Goal: Information Seeking & Learning: Check status

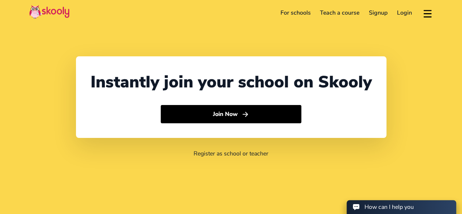
select select "44"
select select "United Kingdom"
select select "Europe/Jersey"
click at [398, 14] on link "Login" at bounding box center [404, 13] width 24 height 12
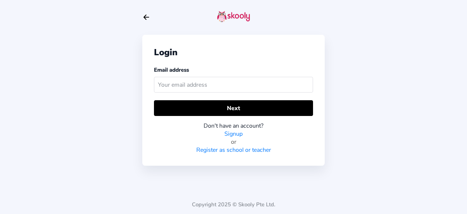
click at [209, 85] on input "text" at bounding box center [233, 85] width 159 height 16
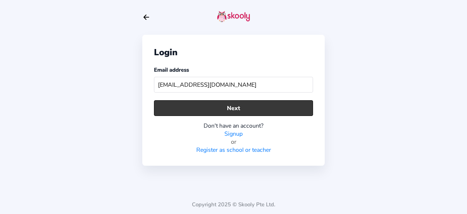
type input "awalcp@gmail.com"
click at [239, 110] on button "Next" at bounding box center [233, 108] width 159 height 16
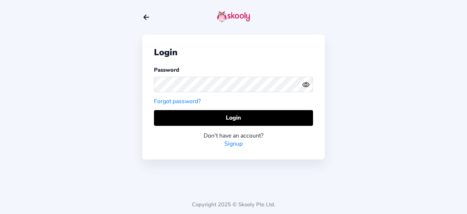
click at [304, 86] on icon "Eye" at bounding box center [306, 85] width 8 height 8
click at [75, 71] on div "Login Password Forgot password? Login Don't have an account? Signup Copyright 2…" at bounding box center [233, 107] width 467 height 214
click at [97, 107] on div "Login Password Forgot password? Login Don't have an account? Signup Copyright 2…" at bounding box center [233, 107] width 467 height 214
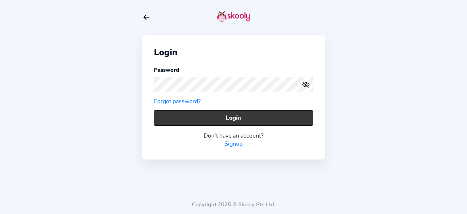
click at [209, 122] on button "Login" at bounding box center [233, 118] width 159 height 16
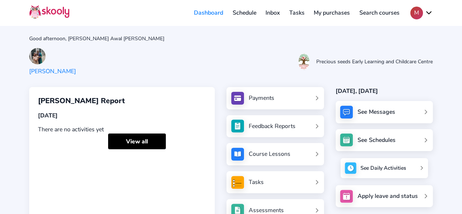
click at [372, 171] on div "See Daily Activities" at bounding box center [383, 167] width 46 height 7
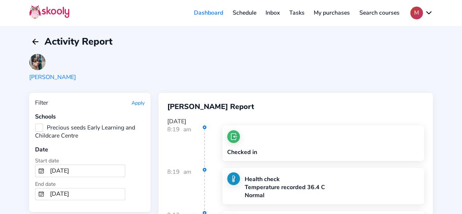
click at [68, 165] on input "8/18/2025" at bounding box center [86, 171] width 78 height 12
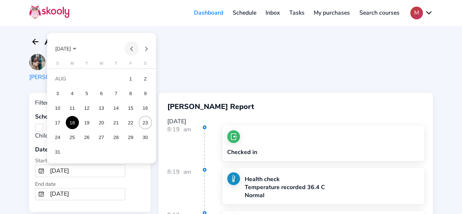
click at [130, 51] on button "Previous month" at bounding box center [131, 48] width 15 height 15
click at [130, 50] on button "Previous month" at bounding box center [131, 48] width 15 height 15
click at [117, 79] on div "1" at bounding box center [116, 78] width 13 height 13
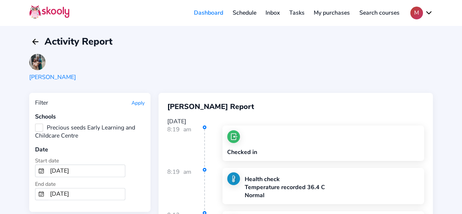
type input "5/1/2025"
click at [97, 188] on input "8/23/2025" at bounding box center [86, 194] width 78 height 12
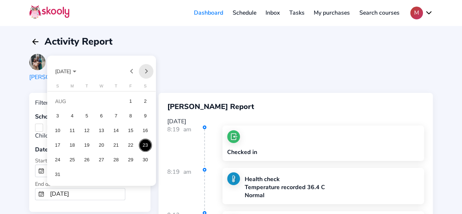
click at [147, 75] on button "Next month" at bounding box center [146, 71] width 15 height 15
click at [131, 73] on button "Previous month" at bounding box center [131, 71] width 15 height 15
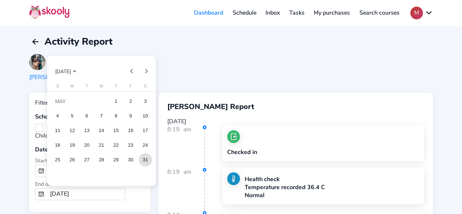
click at [147, 159] on div "31" at bounding box center [145, 159] width 13 height 13
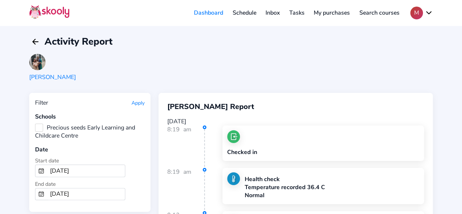
type input "5/31/2025"
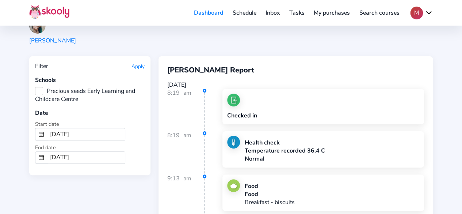
click at [132, 67] on button "Apply" at bounding box center [137, 66] width 13 height 7
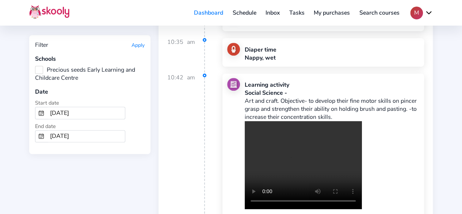
scroll to position [1643, 0]
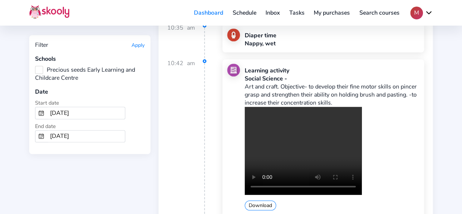
click at [397, 133] on div "Your browser does not support the video tag. Download" at bounding box center [332, 158] width 175 height 103
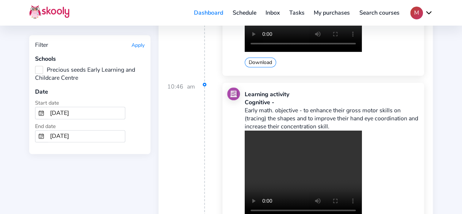
scroll to position [3067, 0]
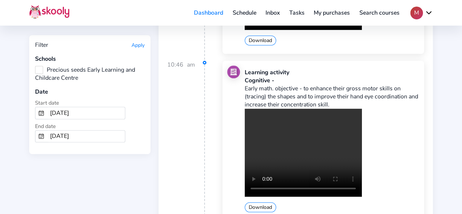
click at [397, 108] on div "Your browser does not support the video tag. Download" at bounding box center [332, 159] width 175 height 103
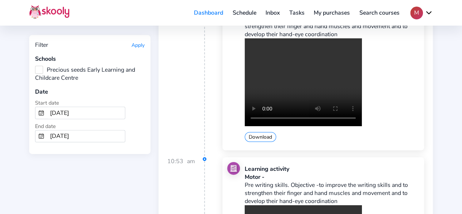
scroll to position [9421, 0]
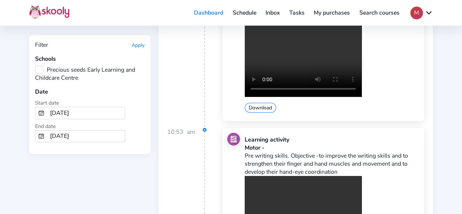
click at [206, 133] on div "10:53 am Learning activity Motor - Pre writing skills. Objective -to improve th…" at bounding box center [295, 211] width 257 height 167
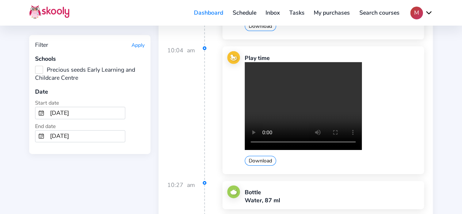
scroll to position [22054, 0]
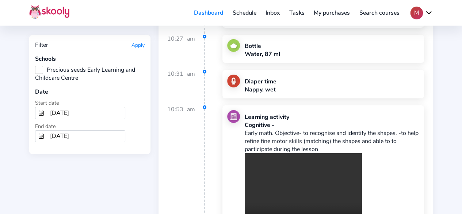
drag, startPoint x: 246, startPoint y: 98, endPoint x: 328, endPoint y: 123, distance: 85.1
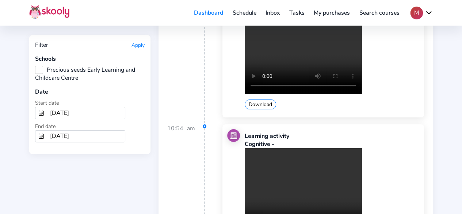
scroll to position [22200, 0]
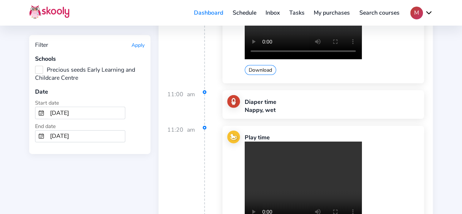
scroll to position [34227, 0]
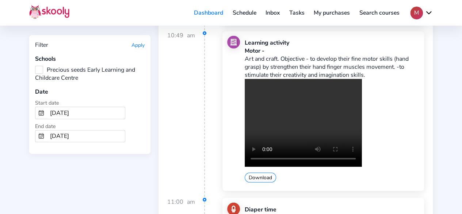
click at [83, 110] on input "5/1/2025" at bounding box center [86, 113] width 78 height 12
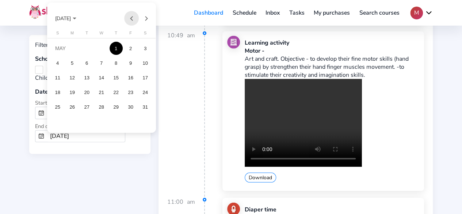
click at [129, 20] on button "Previous month" at bounding box center [131, 18] width 15 height 15
click at [90, 62] on div "1" at bounding box center [86, 62] width 13 height 13
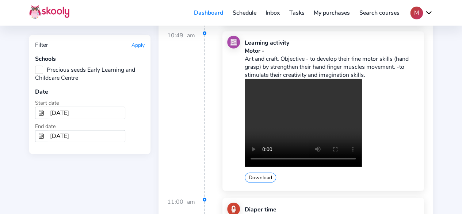
type input "4/1/2025"
click at [86, 133] on input "5/31/2025" at bounding box center [86, 136] width 78 height 12
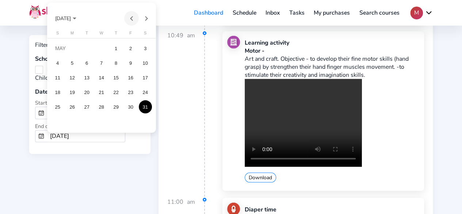
click at [131, 22] on button "Previous month" at bounding box center [131, 18] width 15 height 15
click at [104, 122] on div "30" at bounding box center [101, 121] width 13 height 13
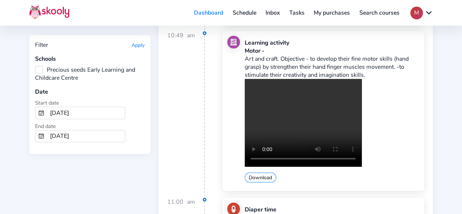
type input "4/30/2025"
click at [135, 47] on button "Apply" at bounding box center [137, 45] width 13 height 7
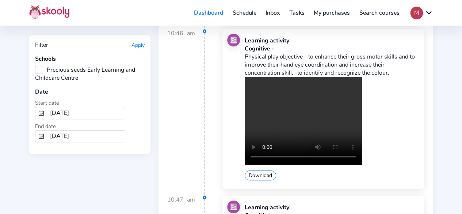
scroll to position [2921, 0]
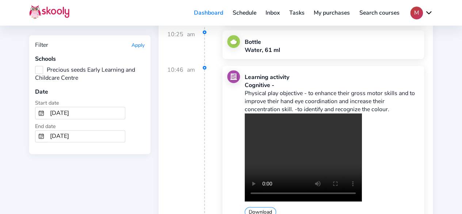
click at [208, 80] on div "10:46 am Learning activity Cognitive - Physical play objective - to enhance the…" at bounding box center [295, 149] width 257 height 167
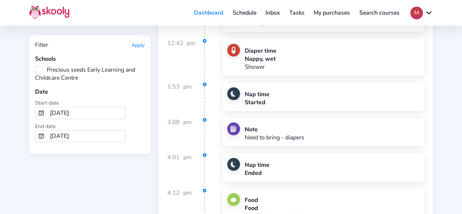
scroll to position [24496, 0]
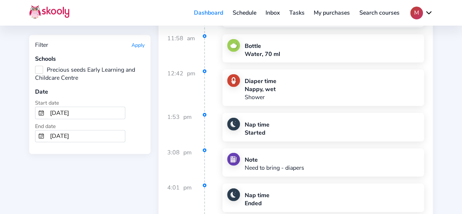
click at [60, 110] on input "4/1/2025" at bounding box center [86, 113] width 78 height 12
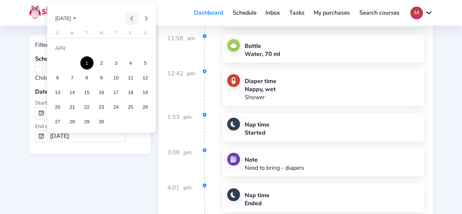
click at [130, 18] on button "Previous month" at bounding box center [131, 18] width 15 height 15
click at [144, 50] on div "1" at bounding box center [145, 48] width 13 height 13
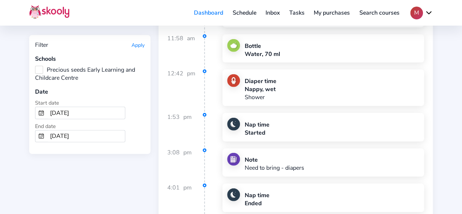
type input "3/1/2025"
click at [58, 130] on input "4/30/2025" at bounding box center [86, 136] width 78 height 12
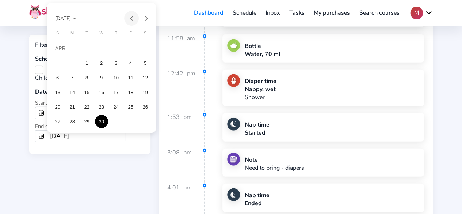
click at [129, 20] on button "Previous month" at bounding box center [131, 18] width 15 height 15
click at [75, 123] on div "31" at bounding box center [72, 121] width 13 height 13
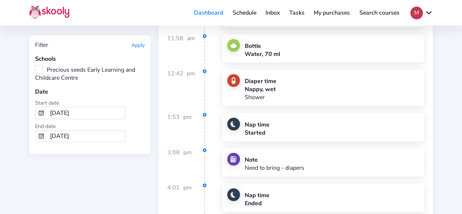
type input "3/31/2025"
click at [140, 46] on button "Apply" at bounding box center [137, 45] width 13 height 7
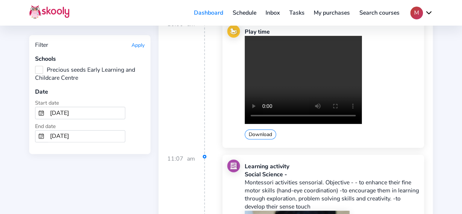
scroll to position [11100, 0]
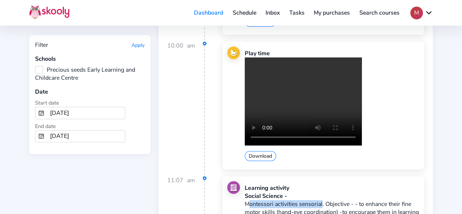
drag, startPoint x: 245, startPoint y: 93, endPoint x: 321, endPoint y: 92, distance: 76.7
click at [321, 200] on p "Montessori activities sensorial. Objective - - to enhance their fine motor skil…" at bounding box center [332, 216] width 175 height 32
click at [250, 192] on div "Social Science -" at bounding box center [332, 196] width 175 height 8
drag, startPoint x: 245, startPoint y: 81, endPoint x: 322, endPoint y: 92, distance: 77.4
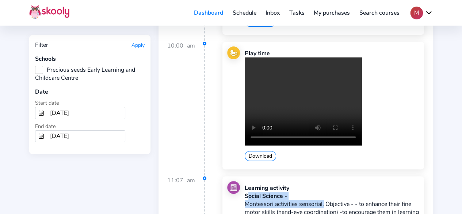
copy div "Social Science - Montessori activities sensorial"
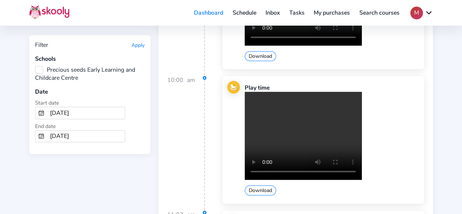
scroll to position [11027, 0]
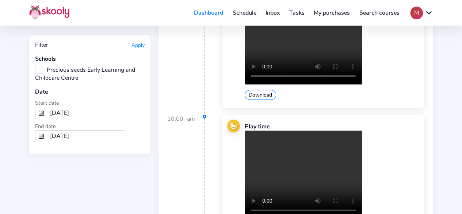
copy div "Social Science - Montessori activities sensorial"
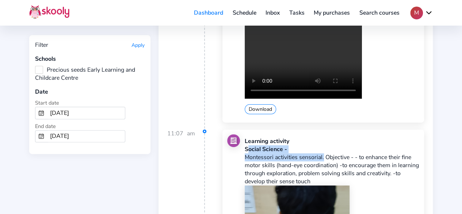
scroll to position [11064, 0]
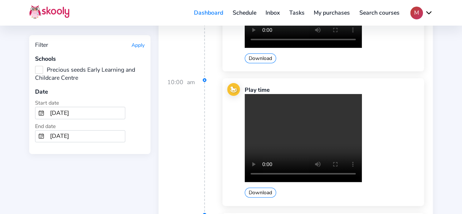
drag, startPoint x: 245, startPoint y: 126, endPoint x: 321, endPoint y: 126, distance: 76.7
copy p "Montessori activities sensorial"
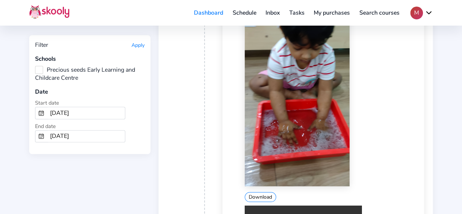
scroll to position [11356, 0]
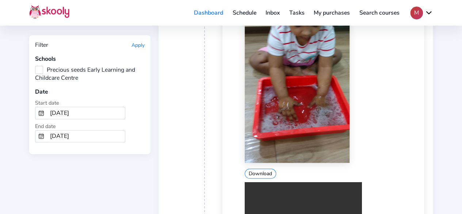
click at [206, 138] on div "11:07 am Learning activity Social Science - Montessori activities sensorial. Ob…" at bounding box center [295, 110] width 257 height 380
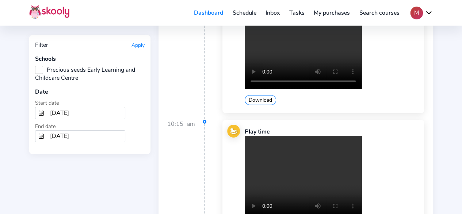
scroll to position [12451, 0]
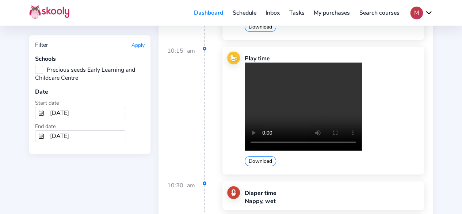
drag, startPoint x: 245, startPoint y: 117, endPoint x: 288, endPoint y: 121, distance: 43.2
copy p "Pre writing skills"
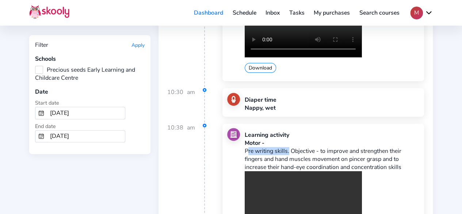
scroll to position [12561, 0]
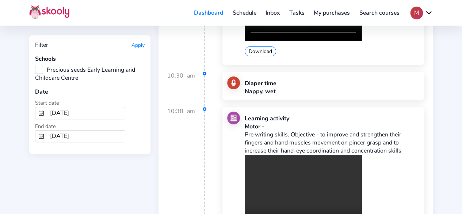
click at [219, 107] on div "10:38 am Learning activity Motor - Pre writing skills. Objective - to improve a…" at bounding box center [295, 190] width 257 height 167
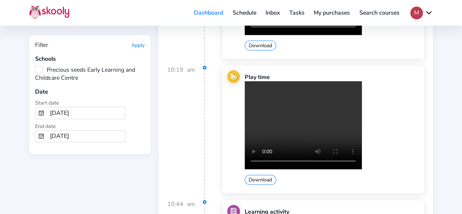
scroll to position [13875, 0]
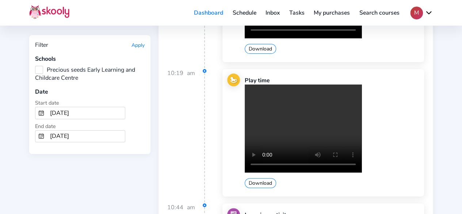
drag, startPoint x: 245, startPoint y: 93, endPoint x: 277, endPoint y: 93, distance: 32.1
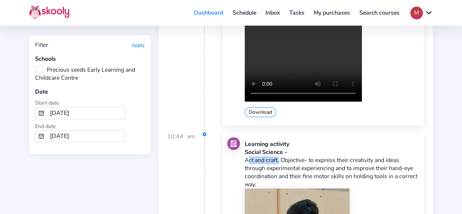
scroll to position [13948, 0]
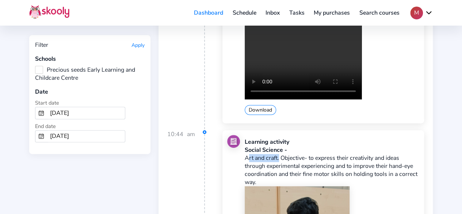
copy p "Art and craft"
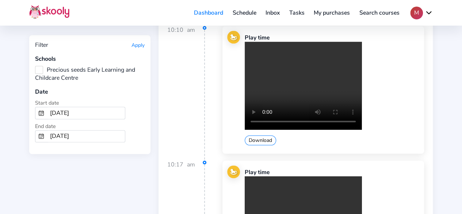
scroll to position [15701, 0]
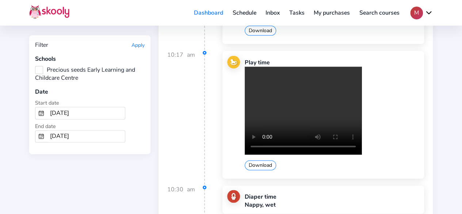
drag, startPoint x: 244, startPoint y: 91, endPoint x: 269, endPoint y: 92, distance: 24.9
drag, startPoint x: 245, startPoint y: 91, endPoint x: 322, endPoint y: 92, distance: 77.0
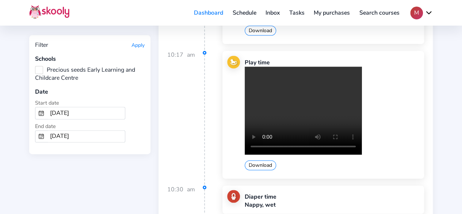
copy p "Montessori activities sensorial"
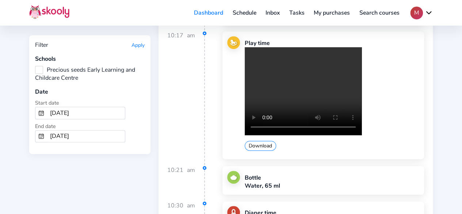
scroll to position [16760, 0]
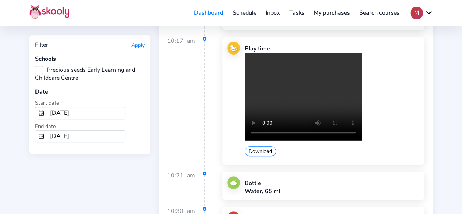
drag, startPoint x: 286, startPoint y: 100, endPoint x: 244, endPoint y: 100, distance: 42.0
copy p "Pre writing skills"
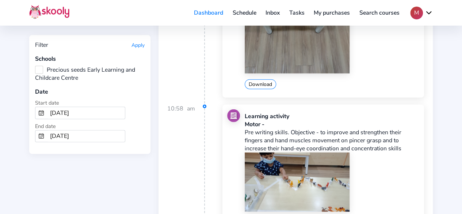
scroll to position [17442, 0]
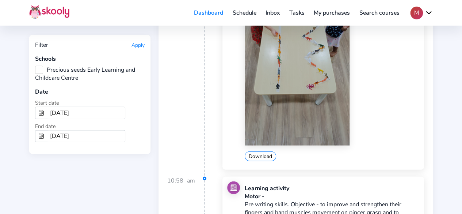
click at [68, 108] on input "3/1/2025" at bounding box center [86, 113] width 78 height 12
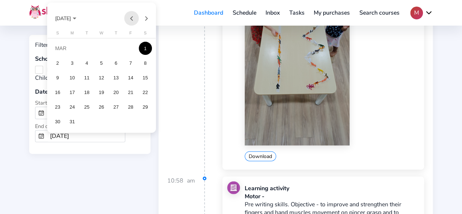
click at [128, 19] on button "Previous month" at bounding box center [131, 18] width 15 height 15
click at [128, 17] on button "Previous month" at bounding box center [131, 18] width 15 height 15
click at [145, 20] on button "Next month" at bounding box center [146, 18] width 15 height 15
click at [141, 50] on div "1" at bounding box center [145, 48] width 13 height 13
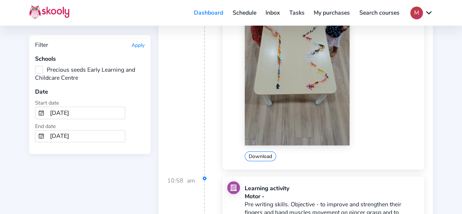
type input "2/1/2025"
click at [76, 135] on input "3/31/2025" at bounding box center [86, 136] width 78 height 12
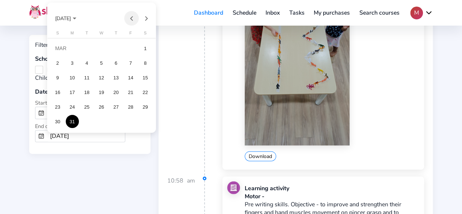
drag, startPoint x: 135, startPoint y: 19, endPoint x: 133, endPoint y: 28, distance: 9.7
click at [135, 19] on button "Previous month" at bounding box center [131, 18] width 15 height 15
click at [128, 106] on div "28" at bounding box center [130, 106] width 13 height 13
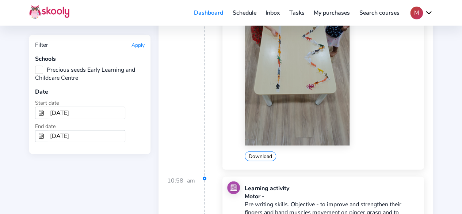
type input "2/28/2025"
click at [137, 45] on button "Apply" at bounding box center [137, 45] width 13 height 7
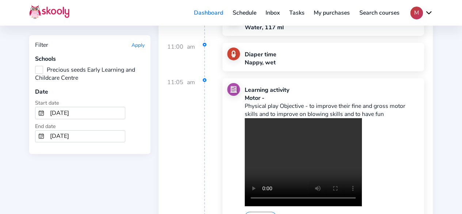
scroll to position [1278, 0]
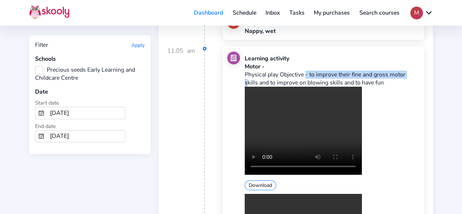
drag, startPoint x: 303, startPoint y: 65, endPoint x: 245, endPoint y: 69, distance: 58.6
click at [245, 70] on p "Physical play Objective - to improve their fine and gross motor skills and to i…" at bounding box center [332, 78] width 175 height 16
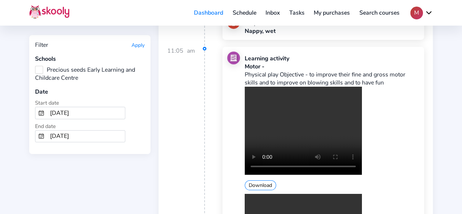
click at [244, 65] on div at bounding box center [236, 175] width 18 height 249
drag, startPoint x: 245, startPoint y: 64, endPoint x: 398, endPoint y: 70, distance: 153.1
click at [398, 70] on p "Physical play Objective - to improve their fine and gross motor skills and to i…" at bounding box center [332, 78] width 175 height 16
copy p "Physical play Objective - to improve their fine and gross motor skills and to i…"
click at [223, 108] on div "Learning activity Motor - Physical play Objective - to improve their fine and g…" at bounding box center [323, 176] width 202 height 259
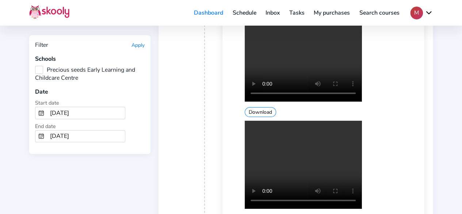
scroll to position [1424, 0]
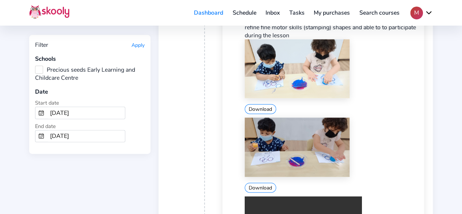
scroll to position [2045, 0]
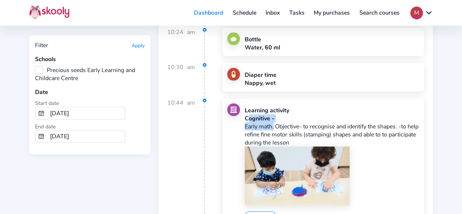
drag, startPoint x: 271, startPoint y: 106, endPoint x: 245, endPoint y: 97, distance: 26.7
copy div "Cognitive - Early math"
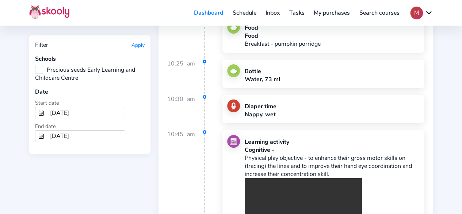
scroll to position [4126, 0]
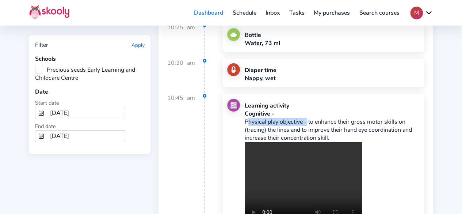
drag, startPoint x: 304, startPoint y: 78, endPoint x: 245, endPoint y: 79, distance: 59.2
click at [245, 118] on p "Physical play objective - to enhance their gross motor skills on (tracing) the …" at bounding box center [332, 130] width 175 height 24
copy p "Physical play objective"
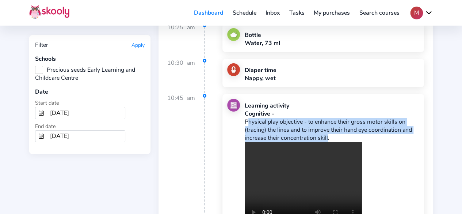
drag, startPoint x: 326, startPoint y: 93, endPoint x: 245, endPoint y: 81, distance: 81.9
click at [245, 118] on p "Physical play objective - to enhance their gross motor skills on (tracing) the …" at bounding box center [332, 130] width 175 height 24
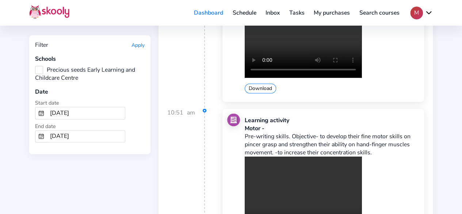
scroll to position [7376, 0]
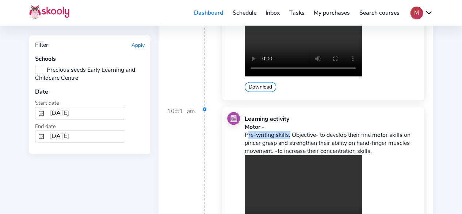
drag, startPoint x: 287, startPoint y: 63, endPoint x: 244, endPoint y: 61, distance: 42.8
click at [245, 131] on p "Pre-writing skills. Objective- to develop their fine motor skills on pincer gra…" at bounding box center [332, 143] width 175 height 24
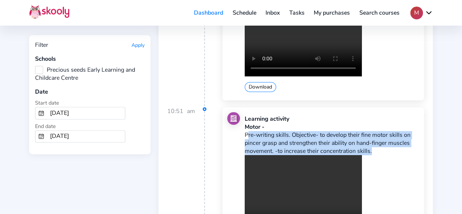
drag, startPoint x: 370, startPoint y: 75, endPoint x: 246, endPoint y: 62, distance: 124.5
click at [246, 131] on p "Pre-writing skills. Objective- to develop their fine motor skills on pincer gra…" at bounding box center [332, 143] width 175 height 24
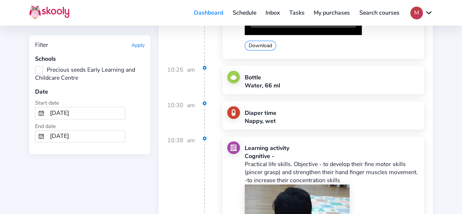
scroll to position [8690, 0]
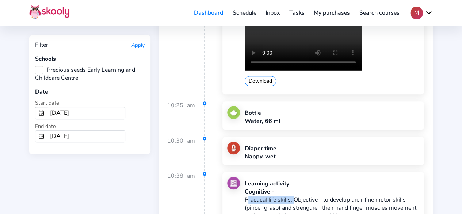
drag, startPoint x: 291, startPoint y: 112, endPoint x: 246, endPoint y: 114, distance: 44.9
click at [246, 195] on p "Practical life skills. Objective - to develop their fine motor skills (pincer g…" at bounding box center [332, 207] width 175 height 24
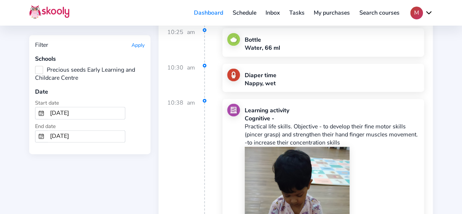
drag, startPoint x: 328, startPoint y: 158, endPoint x: 368, endPoint y: 179, distance: 45.1
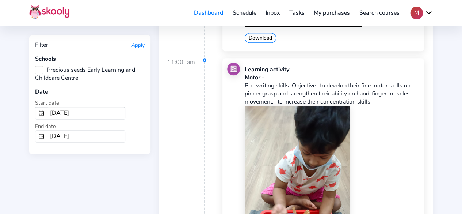
scroll to position [10078, 0]
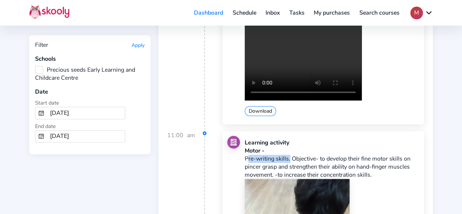
drag, startPoint x: 287, startPoint y: 57, endPoint x: 246, endPoint y: 55, distance: 41.3
click at [246, 154] on p "Pre-writing skills. Objective- to develop their fine motor skills on pincer gra…" at bounding box center [332, 166] width 175 height 24
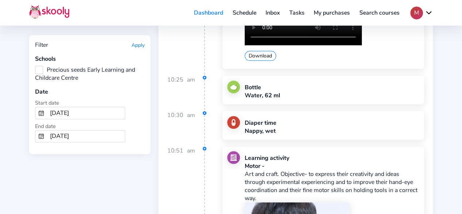
scroll to position [11429, 0]
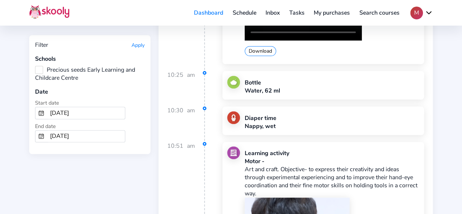
drag, startPoint x: 352, startPoint y: 68, endPoint x: 371, endPoint y: 75, distance: 19.7
click at [371, 165] on p "Art and craft. Objective- to express their creativity and ideas through experim…" at bounding box center [332, 181] width 175 height 32
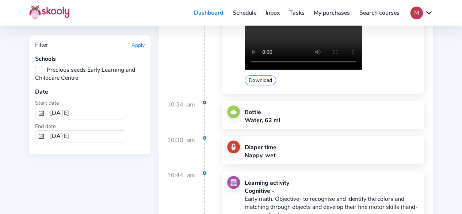
scroll to position [12707, 0]
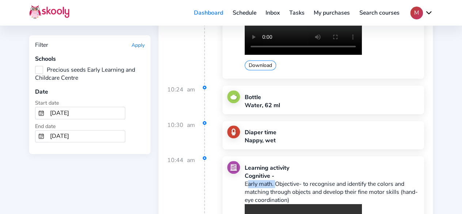
drag, startPoint x: 273, startPoint y: 56, endPoint x: 246, endPoint y: 56, distance: 27.0
click at [245, 180] on p "Early math. Objective- to recognise and identify the colors and matching throug…" at bounding box center [332, 192] width 175 height 24
click at [249, 180] on p "Early math. Objective- to recognise and identify the colors and matching throug…" at bounding box center [332, 192] width 175 height 24
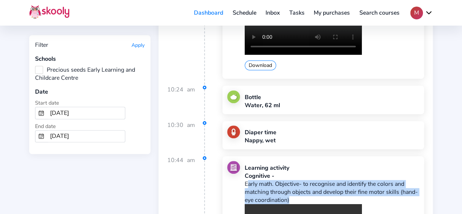
drag, startPoint x: 245, startPoint y: 56, endPoint x: 287, endPoint y: 68, distance: 44.0
click at [288, 180] on p "Early math. Objective- to recognise and identify the colors and matching throug…" at bounding box center [332, 192] width 175 height 24
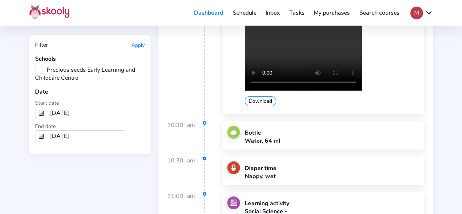
scroll to position [13839, 0]
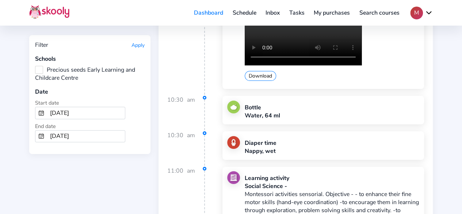
drag, startPoint x: 319, startPoint y: 76, endPoint x: 244, endPoint y: 70, distance: 75.0
click at [245, 190] on p "Montessori activities sensorial. Objective - - to enhance their fine motor skil…" at bounding box center [332, 206] width 175 height 32
drag, startPoint x: 245, startPoint y: 68, endPoint x: 318, endPoint y: 76, distance: 73.5
click at [318, 190] on p "Montessori activities sensorial. Objective - - to enhance their fine motor skil…" at bounding box center [332, 206] width 175 height 32
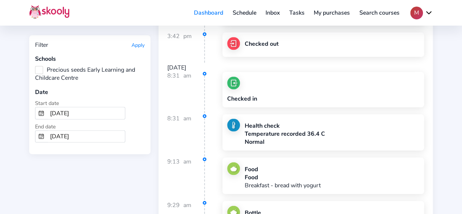
scroll to position [15957, 0]
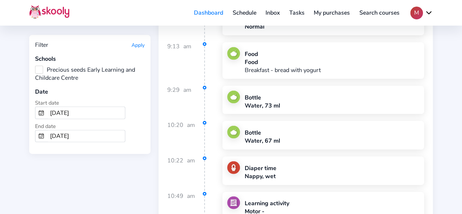
drag, startPoint x: 294, startPoint y: 65, endPoint x: 245, endPoint y: 62, distance: 48.3
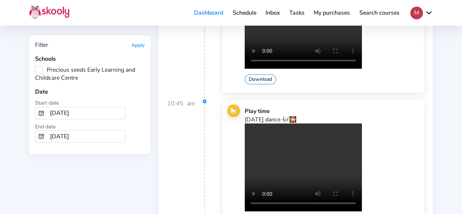
scroll to position [18586, 0]
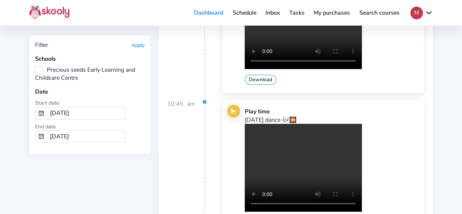
drag, startPoint x: 299, startPoint y: 94, endPoint x: 245, endPoint y: 94, distance: 54.0
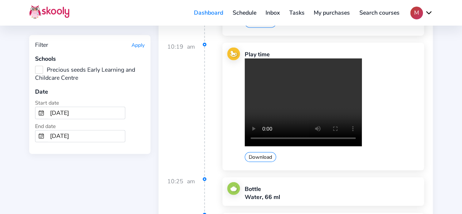
scroll to position [20302, 0]
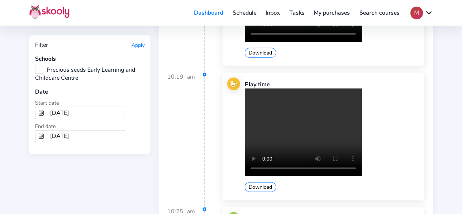
drag, startPoint x: 245, startPoint y: 113, endPoint x: 259, endPoint y: 128, distance: 20.7
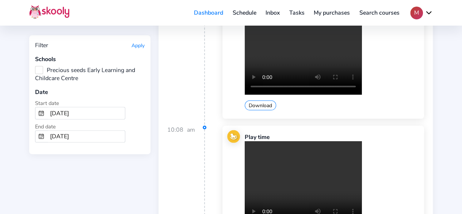
scroll to position [21507, 0]
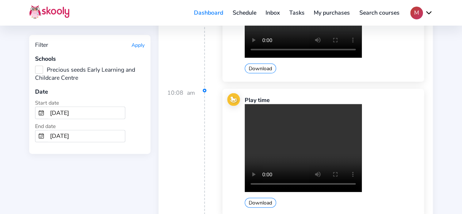
drag, startPoint x: 290, startPoint y: 89, endPoint x: 245, endPoint y: 92, distance: 44.3
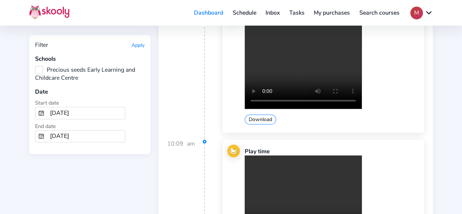
scroll to position [22529, 0]
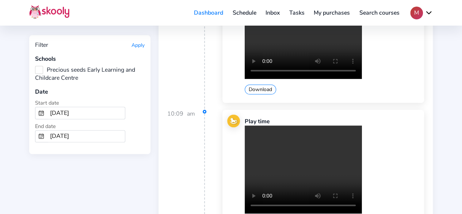
drag, startPoint x: 302, startPoint y: 98, endPoint x: 245, endPoint y: 97, distance: 57.7
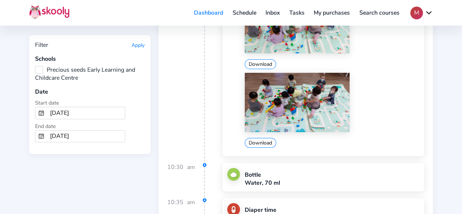
scroll to position [23515, 0]
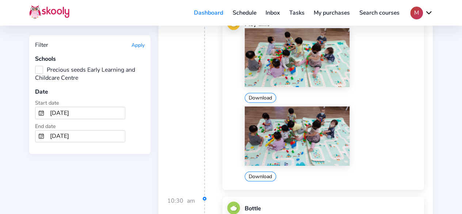
drag, startPoint x: 287, startPoint y: 75, endPoint x: 245, endPoint y: 76, distance: 41.3
drag, startPoint x: 277, startPoint y: 89, endPoint x: 321, endPoint y: 97, distance: 44.5
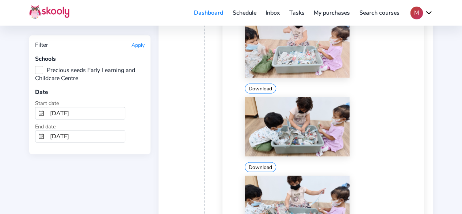
scroll to position [24152, 0]
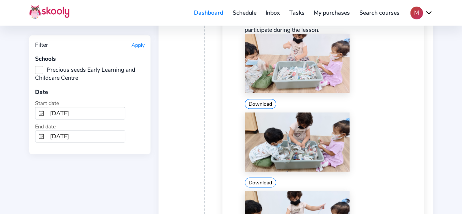
click at [83, 110] on input "2/1/2025" at bounding box center [86, 113] width 78 height 12
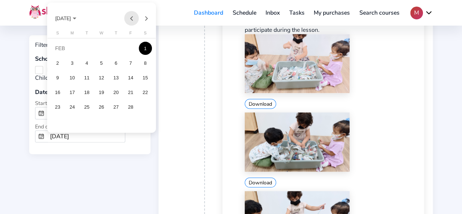
click at [128, 21] on button "Previous month" at bounding box center [131, 18] width 15 height 15
click at [104, 49] on div "1" at bounding box center [101, 48] width 13 height 13
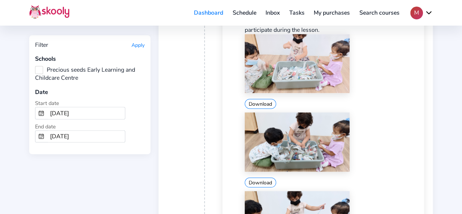
type input "1/1/2025"
click at [80, 130] on input "2/28/2025" at bounding box center [86, 136] width 78 height 12
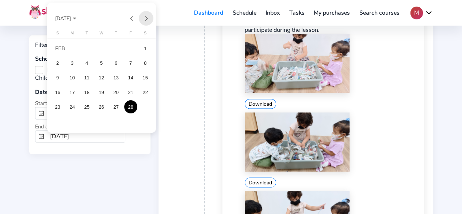
click at [144, 20] on button "Next month" at bounding box center [146, 18] width 15 height 15
click at [131, 19] on button "Previous month" at bounding box center [131, 18] width 15 height 15
click at [132, 107] on div "31" at bounding box center [130, 106] width 13 height 13
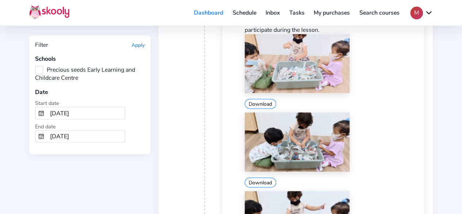
type input "1/31/2025"
click at [138, 43] on button "Apply" at bounding box center [137, 45] width 13 height 7
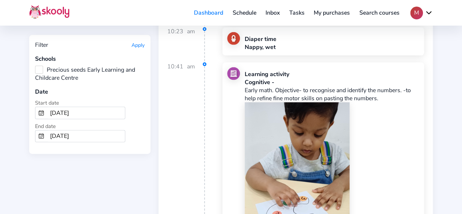
scroll to position [2111, 0]
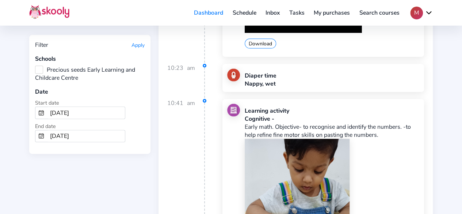
click at [305, 123] on p "Early math. Objective- to recognise and identify the numbers. -to help refine f…" at bounding box center [332, 131] width 175 height 16
drag, startPoint x: 244, startPoint y: 108, endPoint x: 397, endPoint y: 118, distance: 153.3
click at [397, 123] on p "Early math. Objective- to recognise and identify the numbers. -to help refine f…" at bounding box center [332, 131] width 175 height 16
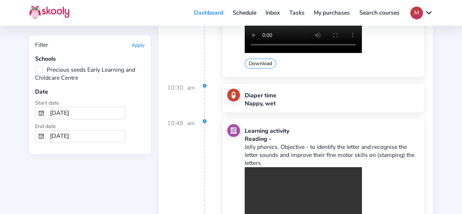
scroll to position [4558, 0]
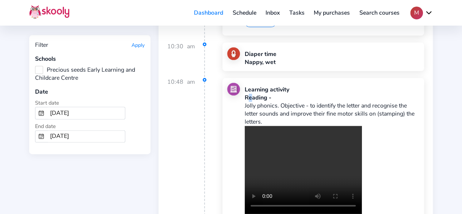
drag, startPoint x: 245, startPoint y: 61, endPoint x: 255, endPoint y: 66, distance: 10.6
click at [251, 102] on p "Jolly phonics. Objective - to identify the letter and recognise the letter soun…" at bounding box center [332, 114] width 175 height 24
drag, startPoint x: 310, startPoint y: 69, endPoint x: 319, endPoint y: 80, distance: 14.0
click at [319, 102] on p "Jolly phonics. Objective - to identify the letter and recognise the letter soun…" at bounding box center [332, 114] width 175 height 24
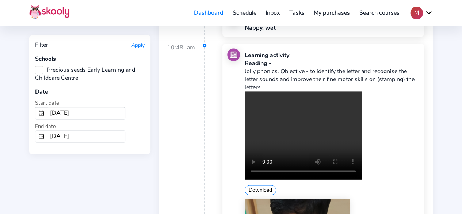
scroll to position [4521, 0]
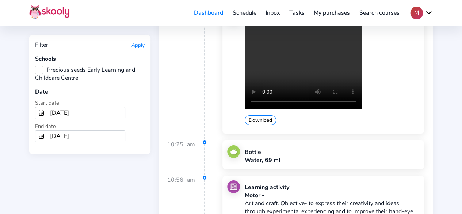
scroll to position [8209, 0]
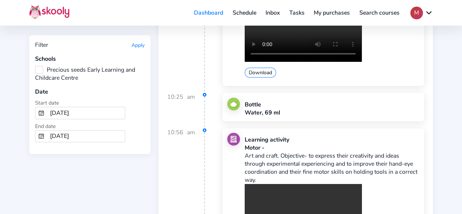
drag, startPoint x: 389, startPoint y: 90, endPoint x: 404, endPoint y: 104, distance: 20.4
click at [404, 152] on p "Art and craft. Objective- to express their creativity and ideas through experim…" at bounding box center [332, 168] width 175 height 32
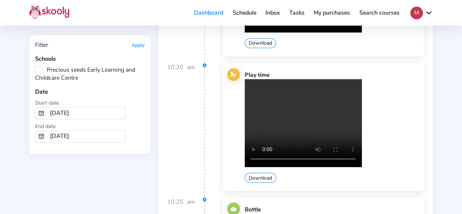
scroll to position [10327, 0]
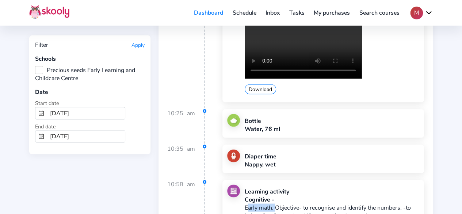
drag, startPoint x: 245, startPoint y: 115, endPoint x: 273, endPoint y: 117, distance: 28.6
click at [273, 203] on p "Early math. Objective- to recognise and identify the numbers. -to help refine f…" at bounding box center [332, 211] width 175 height 16
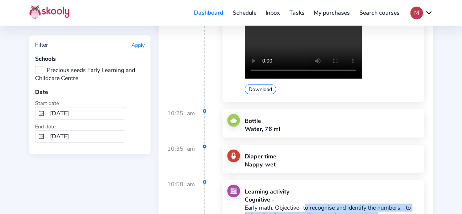
drag, startPoint x: 377, startPoint y: 126, endPoint x: 304, endPoint y: 114, distance: 74.0
click at [304, 203] on p "Early math. Objective- to recognise and identify the numbers. -to help refine f…" at bounding box center [332, 211] width 175 height 16
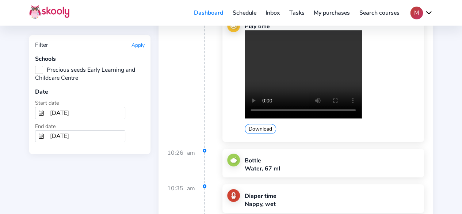
scroll to position [12445, 0]
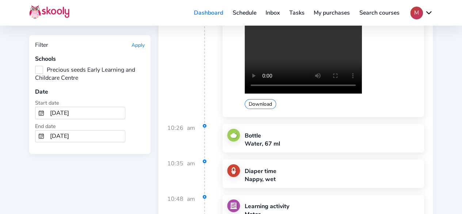
drag, startPoint x: 245, startPoint y: 112, endPoint x: 289, endPoint y: 112, distance: 44.5
drag, startPoint x: 308, startPoint y: 128, endPoint x: 320, endPoint y: 136, distance: 14.5
drag, startPoint x: 312, startPoint y: 164, endPoint x: 382, endPoint y: 181, distance: 72.7
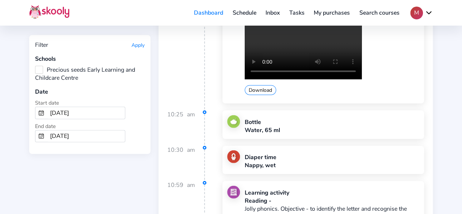
scroll to position [14708, 0]
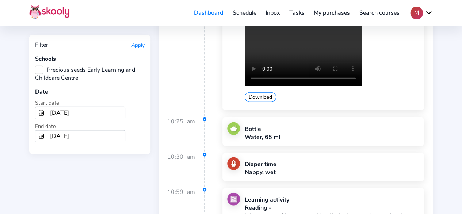
click at [246, 203] on div "Reading -" at bounding box center [332, 207] width 175 height 8
drag, startPoint x: 246, startPoint y: 80, endPoint x: 265, endPoint y: 92, distance: 22.3
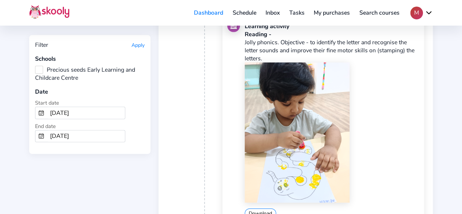
scroll to position [14928, 0]
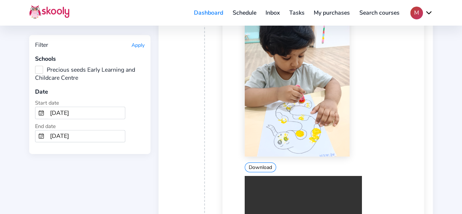
drag, startPoint x: 314, startPoint y: 102, endPoint x: 301, endPoint y: 74, distance: 30.7
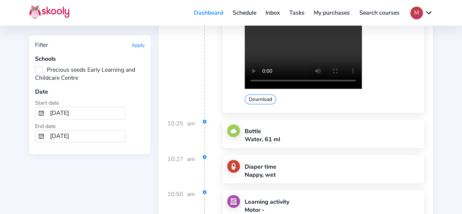
scroll to position [16753, 0]
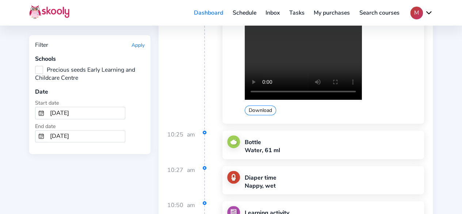
drag, startPoint x: 353, startPoint y: 88, endPoint x: 361, endPoint y: 95, distance: 10.6
drag, startPoint x: 245, startPoint y: 76, endPoint x: 265, endPoint y: 94, distance: 26.9
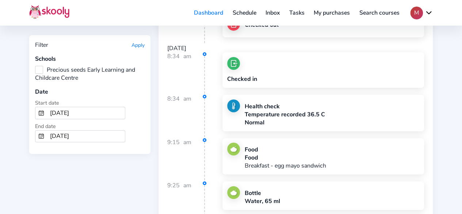
scroll to position [17885, 0]
drag, startPoint x: 270, startPoint y: 101, endPoint x: 246, endPoint y: 102, distance: 24.1
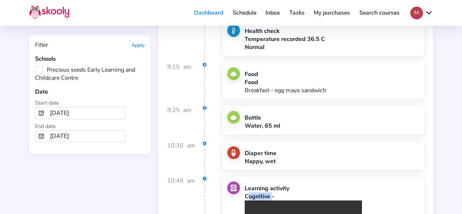
scroll to position [17958, 0]
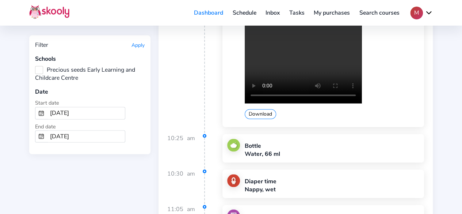
scroll to position [19930, 0]
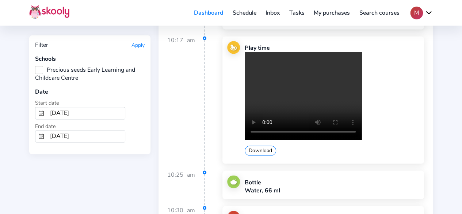
drag, startPoint x: 401, startPoint y: 89, endPoint x: 405, endPoint y: 93, distance: 6.2
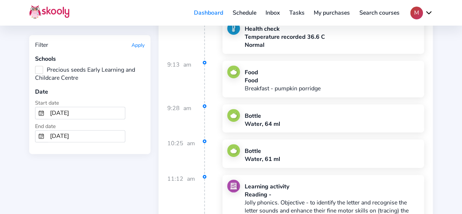
scroll to position [20843, 0]
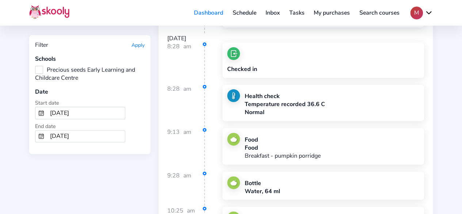
drag, startPoint x: 263, startPoint y: 84, endPoint x: 245, endPoint y: 71, distance: 22.7
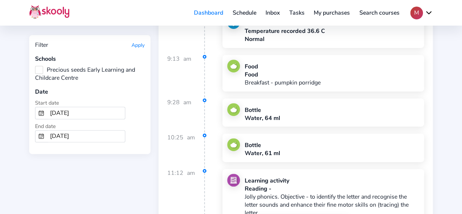
scroll to position [20806, 0]
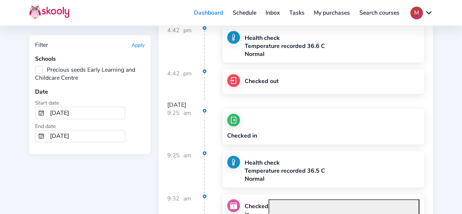
scroll to position [21719, 0]
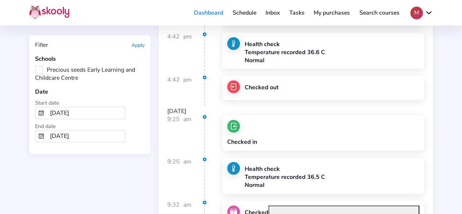
drag, startPoint x: 245, startPoint y: 148, endPoint x: 301, endPoint y: 155, distance: 56.7
drag, startPoint x: 246, startPoint y: 139, endPoint x: 326, endPoint y: 163, distance: 84.2
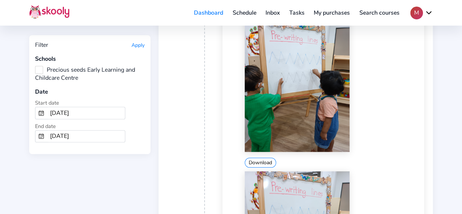
scroll to position [22365, 0]
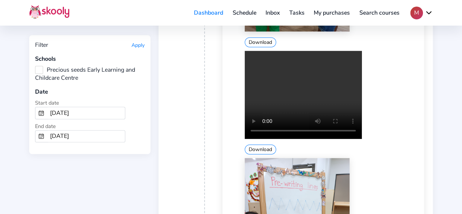
click at [86, 110] on input "1/1/2025" at bounding box center [86, 113] width 78 height 12
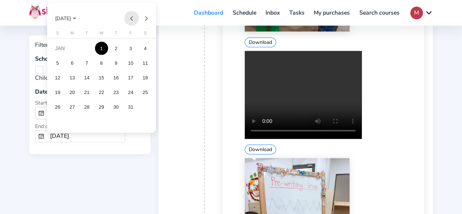
click at [131, 19] on button "Previous month" at bounding box center [131, 18] width 15 height 15
click at [56, 64] on div "1" at bounding box center [57, 62] width 13 height 13
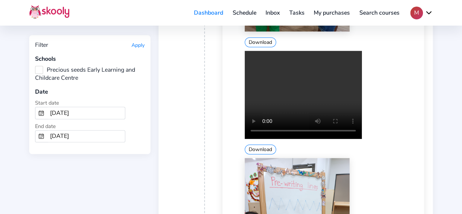
type input "12/1/2024"
click at [65, 134] on input "1/31/2025" at bounding box center [86, 136] width 78 height 12
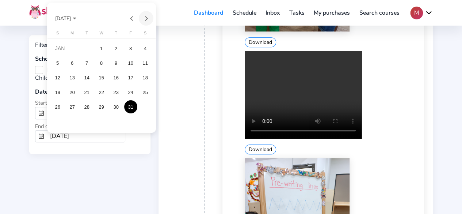
click at [148, 18] on button "Next month" at bounding box center [146, 18] width 15 height 15
click at [132, 19] on button "Previous month" at bounding box center [131, 18] width 15 height 15
click at [91, 121] on div "31" at bounding box center [86, 121] width 13 height 13
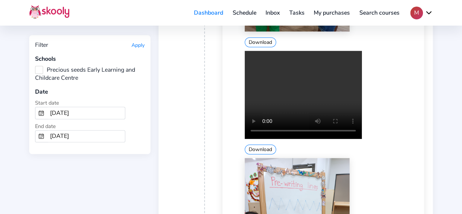
type input "12/31/2024"
click at [137, 44] on button "Apply" at bounding box center [137, 45] width 13 height 7
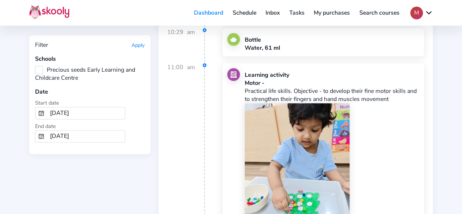
scroll to position [1826, 0]
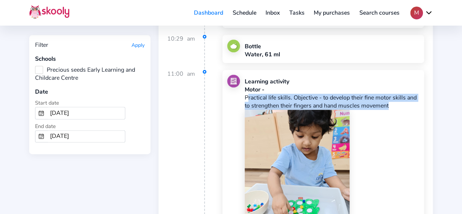
drag, startPoint x: 389, startPoint y: 95, endPoint x: 246, endPoint y: 87, distance: 142.6
click at [246, 93] on p "Practical life skills. Objective - to develop their fine motor skills and to st…" at bounding box center [332, 101] width 175 height 16
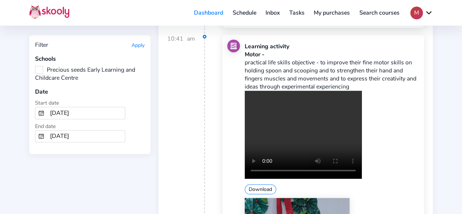
scroll to position [4382, 0]
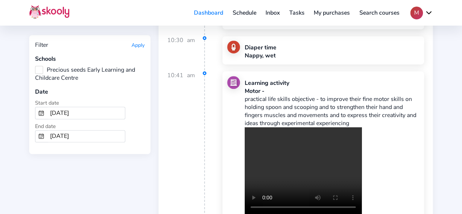
drag, startPoint x: 245, startPoint y: 62, endPoint x: 353, endPoint y: 84, distance: 110.6
click at [353, 95] on p "practical life skills objective - to improve their fine motor skills on holding…" at bounding box center [332, 111] width 175 height 32
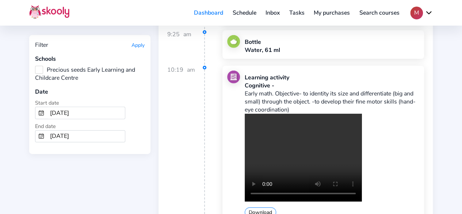
scroll to position [5185, 0]
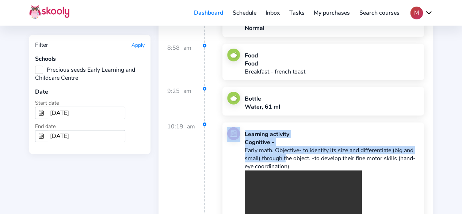
drag, startPoint x: 243, startPoint y: 104, endPoint x: 284, endPoint y: 114, distance: 42.3
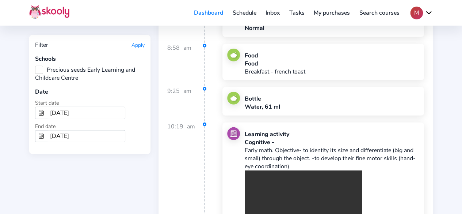
click at [289, 146] on p "Early math. Objective- to identity its size and differentiate (big and small) t…" at bounding box center [332, 158] width 175 height 24
drag, startPoint x: 292, startPoint y: 120, endPoint x: 246, endPoint y: 101, distance: 50.1
click at [246, 146] on p "Early math. Objective- to identity its size and differentiate (big and small) t…" at bounding box center [332, 158] width 175 height 24
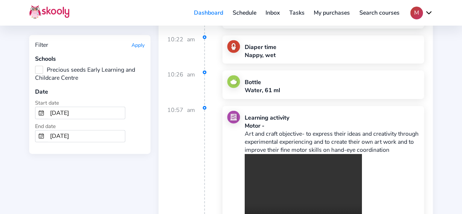
scroll to position [6390, 0]
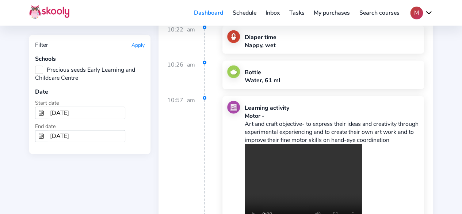
drag, startPoint x: 306, startPoint y: 64, endPoint x: 318, endPoint y: 86, distance: 24.8
click at [318, 120] on p "Art and craft objective- to express their ideas and creativity through experime…" at bounding box center [332, 132] width 175 height 24
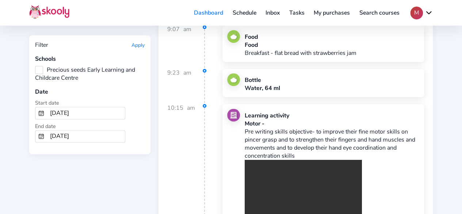
scroll to position [7376, 0]
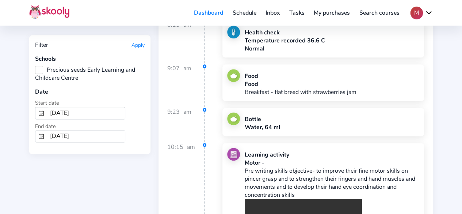
drag, startPoint x: 245, startPoint y: 108, endPoint x: 295, endPoint y: 129, distance: 54.9
click at [295, 167] on p "Pre writing skills objective- to improve their fine motor skills on pincer gras…" at bounding box center [332, 183] width 175 height 32
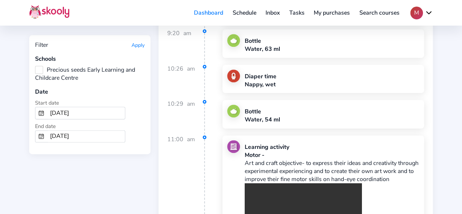
scroll to position [8690, 0]
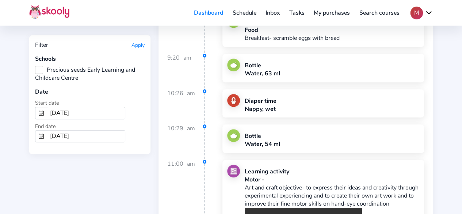
drag, startPoint x: 245, startPoint y: 108, endPoint x: 278, endPoint y: 132, distance: 39.7
click at [278, 183] on p "Art and craft objective- to express their ideas and creativity through experime…" at bounding box center [332, 195] width 175 height 24
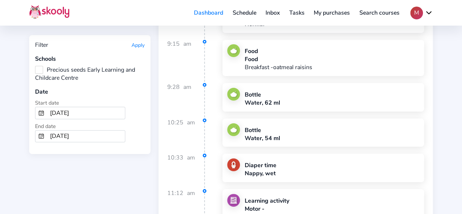
scroll to position [11064, 0]
drag, startPoint x: 245, startPoint y: 119, endPoint x: 390, endPoint y: 127, distance: 145.6
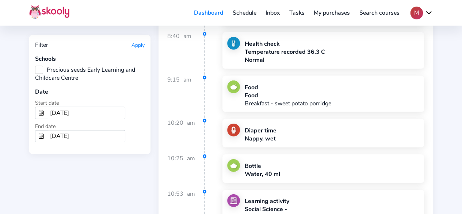
scroll to position [12159, 0]
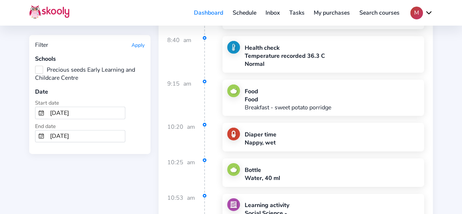
drag, startPoint x: 245, startPoint y: 111, endPoint x: 338, endPoint y: 135, distance: 96.2
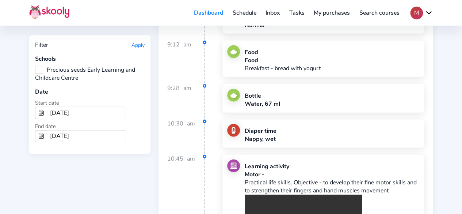
scroll to position [13401, 0]
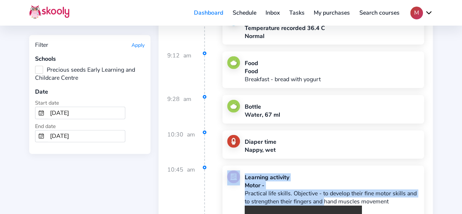
drag, startPoint x: 245, startPoint y: 72, endPoint x: 324, endPoint y: 78, distance: 79.8
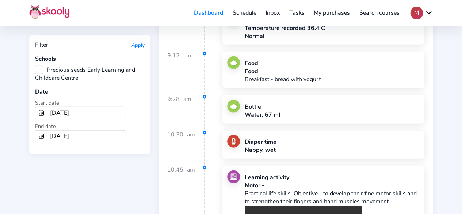
drag, startPoint x: 393, startPoint y: 79, endPoint x: 245, endPoint y: 75, distance: 148.3
click at [245, 189] on p "Practical life skills. Objective - to develop their fine motor skills and to st…" at bounding box center [332, 197] width 175 height 16
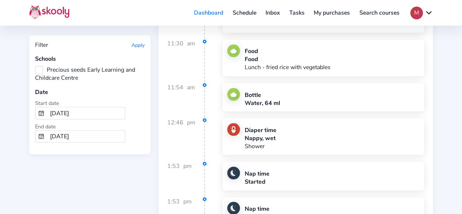
scroll to position [11579, 0]
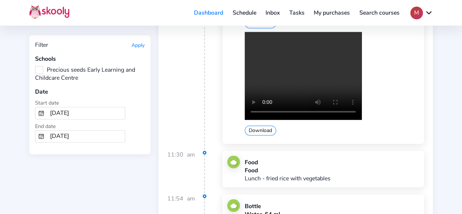
click at [92, 112] on input "12/1/2024" at bounding box center [86, 113] width 78 height 12
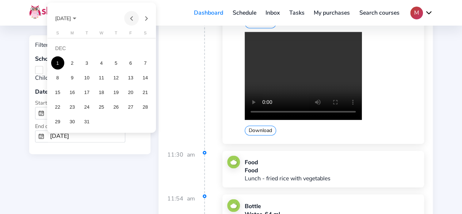
click at [133, 19] on button "Previous month" at bounding box center [131, 18] width 15 height 15
click at [128, 50] on div "1" at bounding box center [130, 48] width 13 height 13
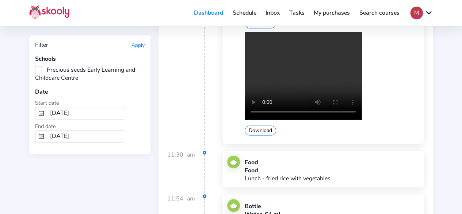
type input "11/1/2024"
click at [77, 132] on input "12/31/2024" at bounding box center [86, 136] width 78 height 12
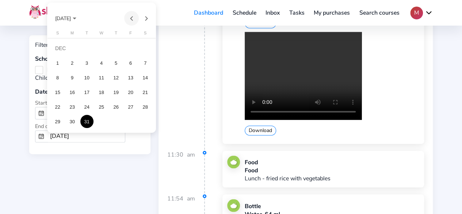
click at [131, 18] on button "Previous month" at bounding box center [131, 18] width 15 height 15
click at [143, 108] on div "30" at bounding box center [145, 106] width 13 height 13
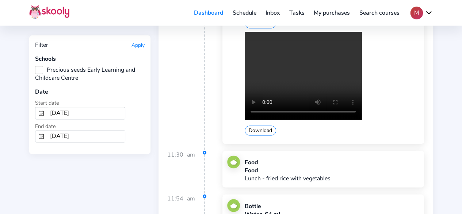
type input "11/30/2024"
click at [139, 46] on button "Apply" at bounding box center [137, 45] width 13 height 7
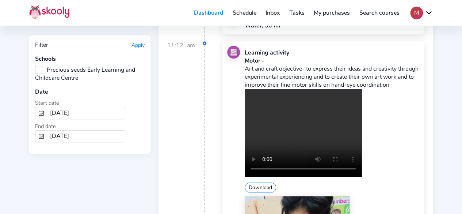
scroll to position [329, 0]
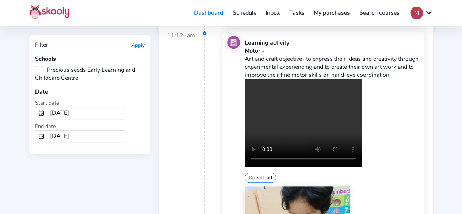
drag, startPoint x: 247, startPoint y: 55, endPoint x: 276, endPoint y: 76, distance: 35.4
click at [276, 76] on p "Art and craft objective- to express their ideas and creativity through experime…" at bounding box center [332, 67] width 175 height 24
click at [280, 78] on p "Art and craft objective- to express their ideas and creativity through experime…" at bounding box center [332, 67] width 175 height 24
click at [259, 64] on p "Art and craft objective- to express their ideas and creativity through experime…" at bounding box center [332, 67] width 175 height 24
click at [250, 55] on p "Art and craft objective- to express their ideas and creativity through experime…" at bounding box center [332, 67] width 175 height 24
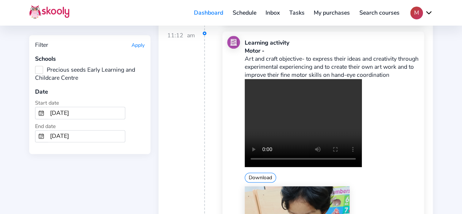
drag, startPoint x: 246, startPoint y: 53, endPoint x: 284, endPoint y: 75, distance: 43.7
click at [284, 75] on p "Art and craft objective- to express their ideas and creativity through experime…" at bounding box center [332, 67] width 175 height 24
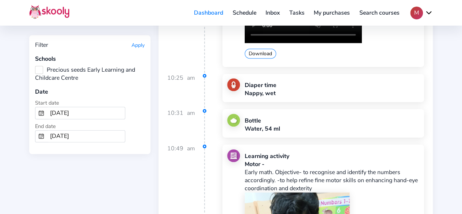
scroll to position [1789, 0]
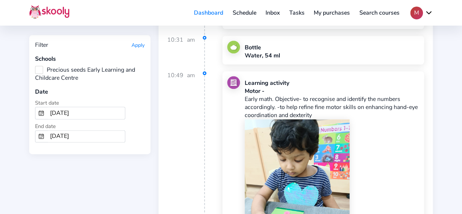
drag, startPoint x: 313, startPoint y: 105, endPoint x: 244, endPoint y: 87, distance: 70.7
click at [245, 95] on p "Early math. Objective- to recognise and identify the numbers accordingly. -to h…" at bounding box center [332, 107] width 175 height 24
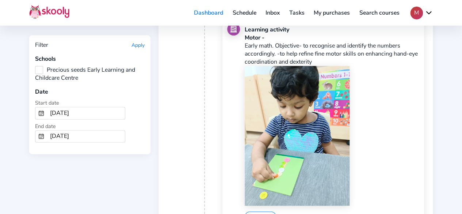
scroll to position [1899, 0]
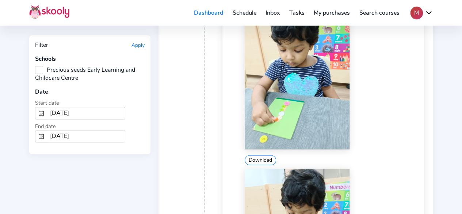
drag, startPoint x: 283, startPoint y: 86, endPoint x: 415, endPoint y: 86, distance: 131.4
click at [415, 87] on div "Download" at bounding box center [332, 87] width 175 height 156
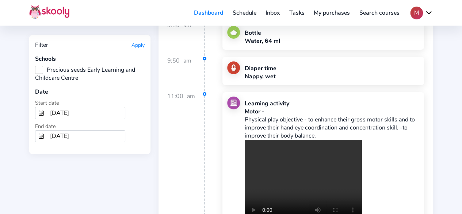
scroll to position [3980, 0]
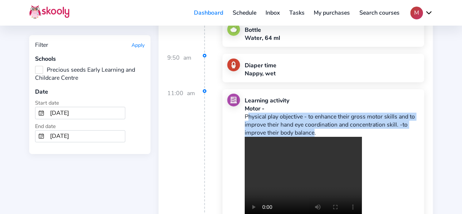
drag, startPoint x: 313, startPoint y: 100, endPoint x: 245, endPoint y: 84, distance: 69.4
click at [245, 112] on p "Physical play objective - to enhance their gross motor skills and to improve th…" at bounding box center [332, 124] width 175 height 24
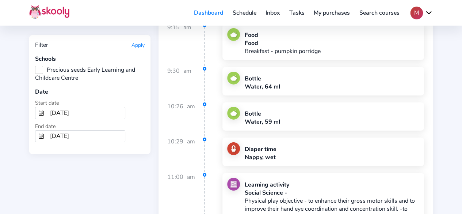
scroll to position [9494, 0]
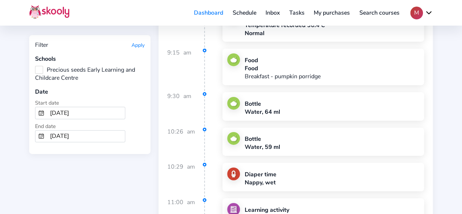
drag, startPoint x: 245, startPoint y: 127, endPoint x: 315, endPoint y: 152, distance: 75.1
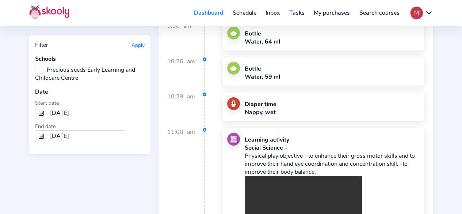
scroll to position [9567, 0]
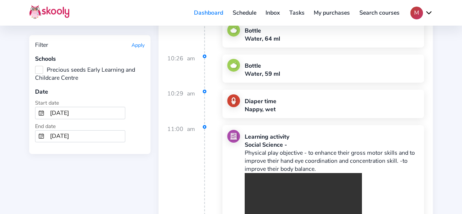
drag, startPoint x: 245, startPoint y: 63, endPoint x: 323, endPoint y: 81, distance: 79.6
click at [323, 149] on p "Physical play objective - to enhance their gross motor skills and to improve th…" at bounding box center [332, 161] width 175 height 24
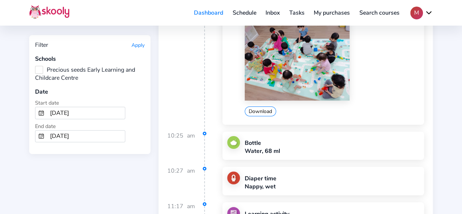
scroll to position [10954, 0]
drag, startPoint x: 244, startPoint y: 125, endPoint x: 308, endPoint y: 137, distance: 65.4
drag, startPoint x: 340, startPoint y: 140, endPoint x: 246, endPoint y: 127, distance: 95.1
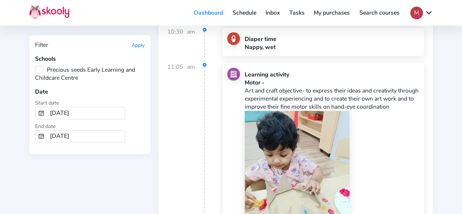
scroll to position [12634, 0]
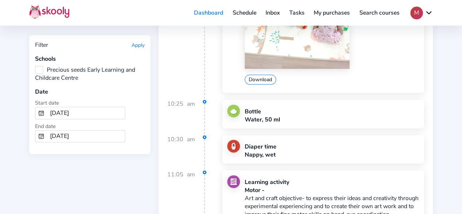
drag, startPoint x: 245, startPoint y: 78, endPoint x: 277, endPoint y: 99, distance: 37.9
click at [278, 194] on p "Art and craft objective- to express their ideas and creativity through experime…" at bounding box center [332, 206] width 175 height 24
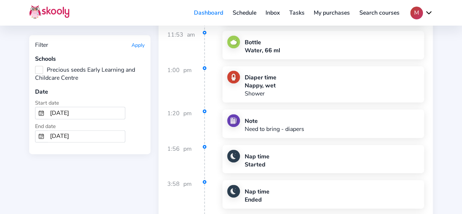
scroll to position [15593, 0]
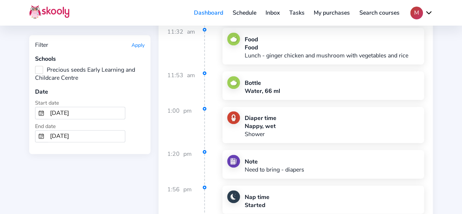
click at [92, 109] on input "11/1/2024" at bounding box center [86, 113] width 78 height 12
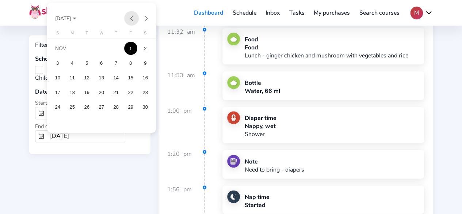
click at [129, 18] on button "Previous month" at bounding box center [131, 18] width 15 height 15
click at [89, 64] on div "1" at bounding box center [86, 62] width 13 height 13
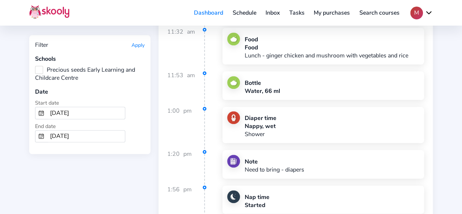
type input "10/1/2024"
click at [79, 131] on input "11/30/2024" at bounding box center [86, 136] width 78 height 12
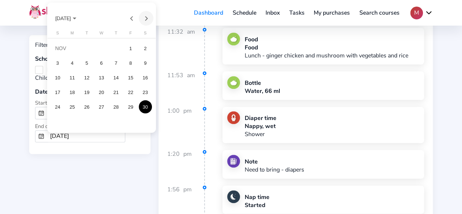
click at [145, 20] on button "Next month" at bounding box center [146, 18] width 15 height 15
click at [131, 21] on button "Previous month" at bounding box center [131, 18] width 15 height 15
click at [114, 120] on div "31" at bounding box center [116, 121] width 13 height 13
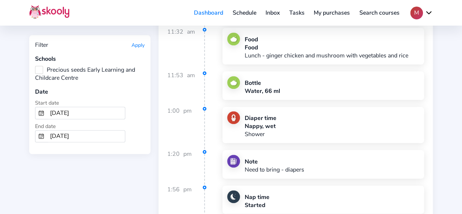
type input "10/31/2024"
click at [136, 44] on button "Apply" at bounding box center [137, 45] width 13 height 7
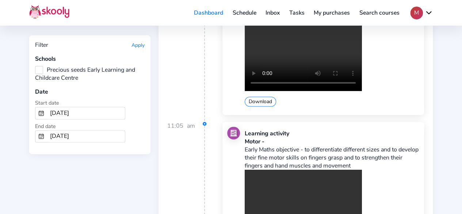
scroll to position [3286, 0]
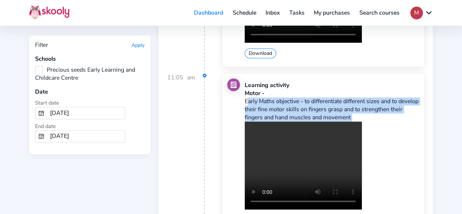
drag, startPoint x: 246, startPoint y: 70, endPoint x: 366, endPoint y: 90, distance: 121.4
click at [366, 97] on div "Early Maths objective - to differentiate different sizes and to develop their f…" at bounding box center [332, 160] width 175 height 127
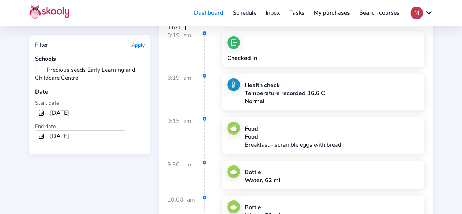
scroll to position [4126, 0]
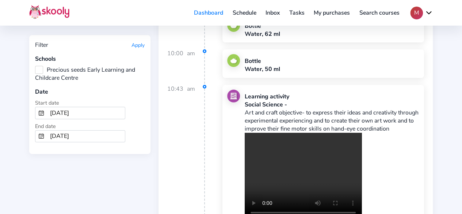
drag, startPoint x: 276, startPoint y: 93, endPoint x: 245, endPoint y: 73, distance: 36.8
click at [245, 108] on p "Art and craft objective- to express their ideas and creativity through experime…" at bounding box center [332, 120] width 175 height 24
drag, startPoint x: 270, startPoint y: 135, endPoint x: 273, endPoint y: 128, distance: 8.3
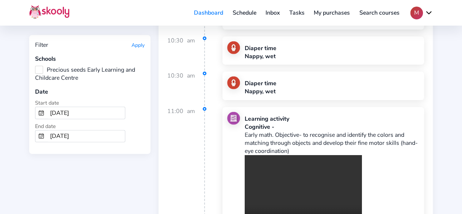
scroll to position [5112, 0]
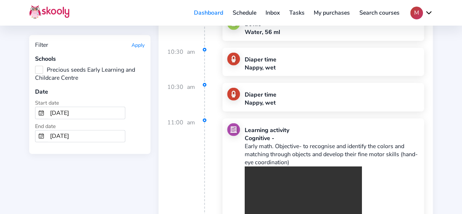
drag, startPoint x: 245, startPoint y: 100, endPoint x: 288, endPoint y: 113, distance: 44.7
click at [290, 142] on p "Early math. Objective- to recognise and identify the colors and matching throug…" at bounding box center [332, 154] width 175 height 24
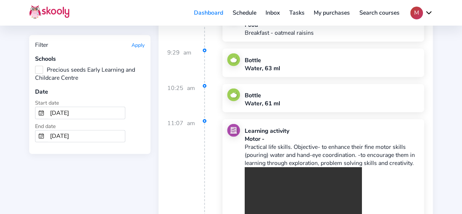
scroll to position [6390, 0]
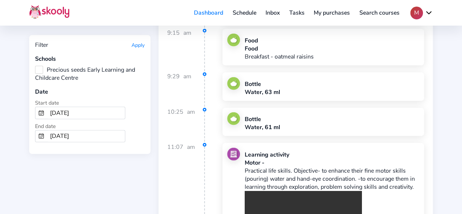
drag, startPoint x: 245, startPoint y: 111, endPoint x: 414, endPoint y: 125, distance: 169.3
click at [414, 167] on p "Practical life skills. Objective- to enhance their fine motor skills (pouring) …" at bounding box center [332, 179] width 175 height 24
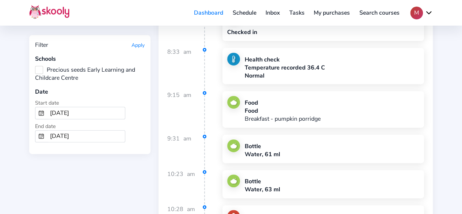
scroll to position [7157, 0]
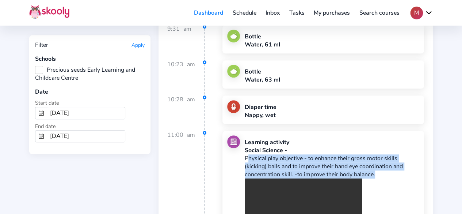
drag, startPoint x: 245, startPoint y: 88, endPoint x: 374, endPoint y: 103, distance: 130.2
click at [374, 154] on p "Physical play objective - to enhance their gross motor skills (kicking) balls a…" at bounding box center [332, 166] width 175 height 24
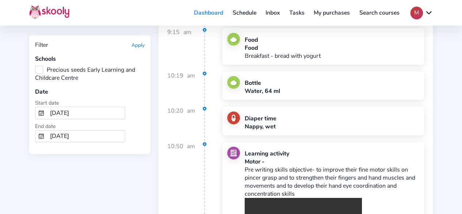
scroll to position [8033, 0]
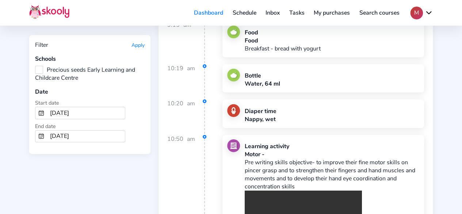
drag, startPoint x: 245, startPoint y: 84, endPoint x: 293, endPoint y: 106, distance: 52.3
click at [294, 158] on p "Pre writing skills objective- to improve their fine motor skills on pincer gras…" at bounding box center [332, 174] width 175 height 32
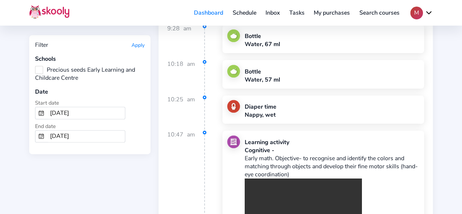
scroll to position [10041, 0]
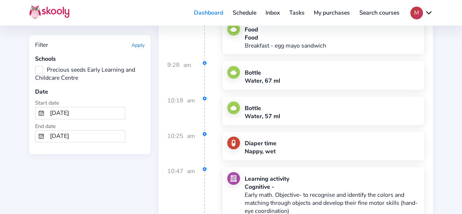
drag, startPoint x: 245, startPoint y: 100, endPoint x: 290, endPoint y: 116, distance: 47.8
click at [290, 191] on p "Early math. Objective- to recognise and identify the colors and matching throug…" at bounding box center [332, 203] width 175 height 24
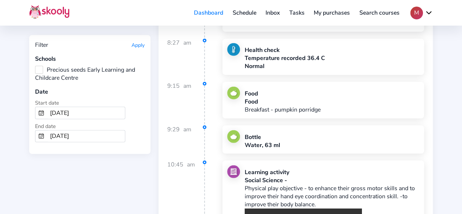
scroll to position [11940, 0]
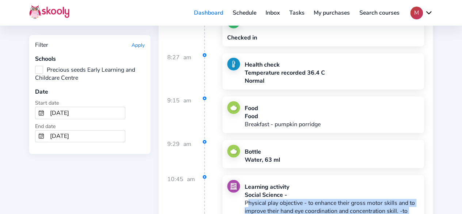
drag, startPoint x: 246, startPoint y: 84, endPoint x: 314, endPoint y: 99, distance: 69.5
click at [314, 199] on p "Physical play objective - to enhance their gross motor skills and to improve th…" at bounding box center [332, 211] width 175 height 24
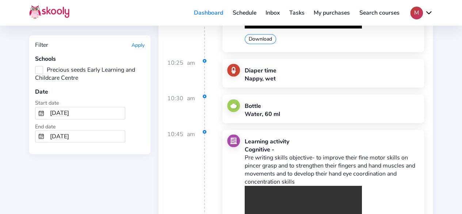
scroll to position [12962, 0]
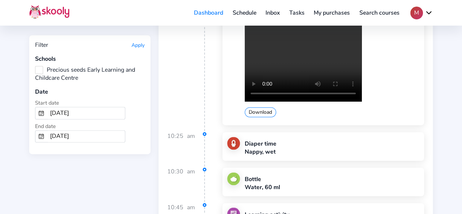
drag, startPoint x: 245, startPoint y: 99, endPoint x: 295, endPoint y: 126, distance: 57.0
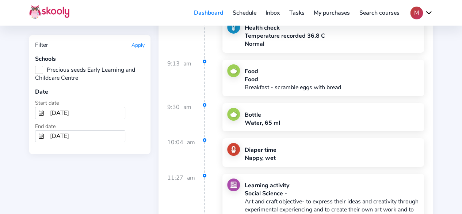
scroll to position [13693, 0]
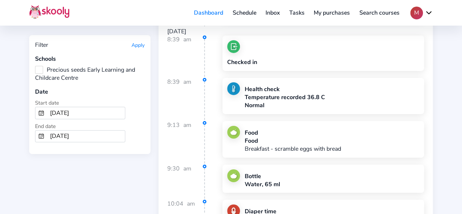
drag, startPoint x: 245, startPoint y: 123, endPoint x: 278, endPoint y: 147, distance: 40.8
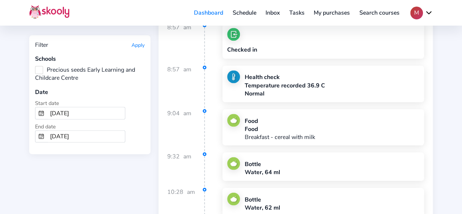
scroll to position [14496, 0]
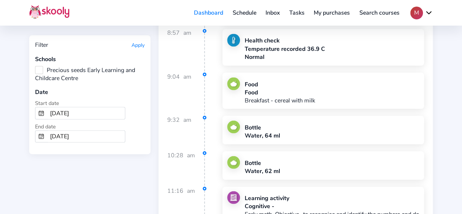
drag, startPoint x: 246, startPoint y: 71, endPoint x: 368, endPoint y: 85, distance: 123.5
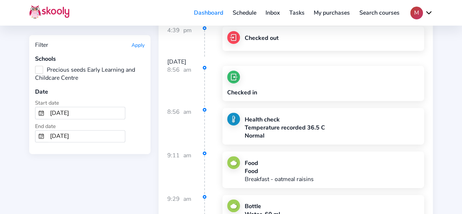
scroll to position [15372, 0]
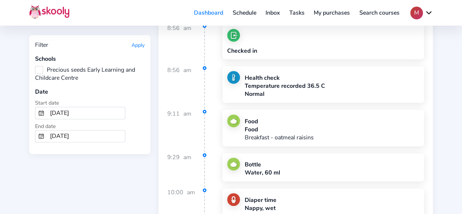
drag, startPoint x: 245, startPoint y: 96, endPoint x: 416, endPoint y: 110, distance: 170.7
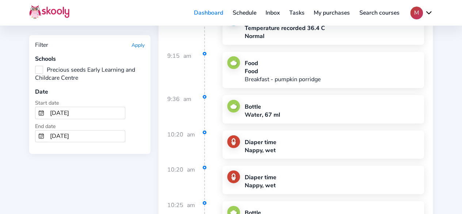
scroll to position [16322, 0]
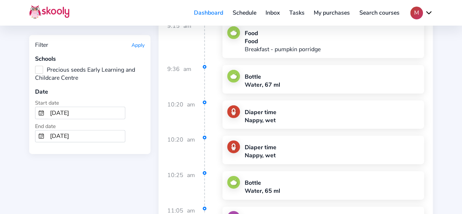
drag, startPoint x: 245, startPoint y: 68, endPoint x: 378, endPoint y: 84, distance: 133.9
drag, startPoint x: 400, startPoint y: 75, endPoint x: 402, endPoint y: 83, distance: 7.7
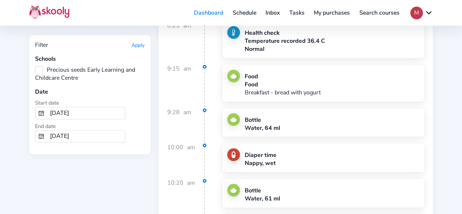
scroll to position [17088, 0]
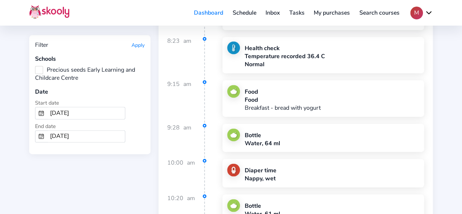
drag, startPoint x: 245, startPoint y: 80, endPoint x: 311, endPoint y: 80, distance: 66.1
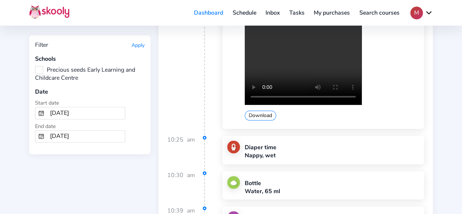
scroll to position [18476, 0]
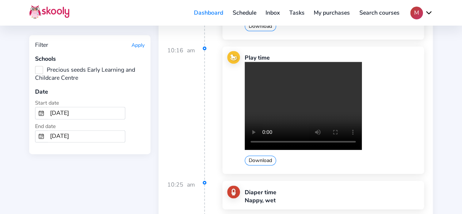
drag, startPoint x: 315, startPoint y: 92, endPoint x: 318, endPoint y: 100, distance: 8.2
drag, startPoint x: 291, startPoint y: 165, endPoint x: 374, endPoint y: 177, distance: 84.1
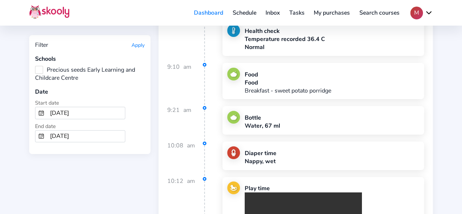
scroll to position [20733, 0]
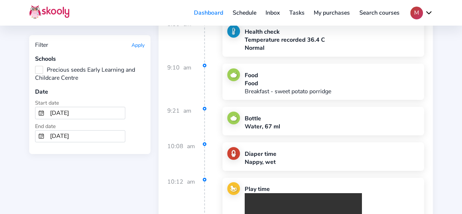
click at [76, 112] on input "10/1/2024" at bounding box center [86, 113] width 78 height 12
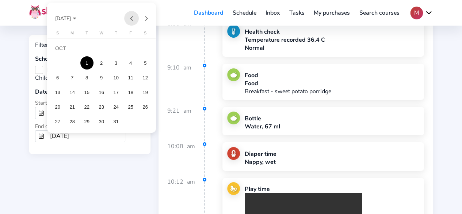
click at [130, 14] on button "Previous month" at bounding box center [131, 18] width 15 height 15
click at [58, 62] on div "1" at bounding box center [57, 62] width 13 height 13
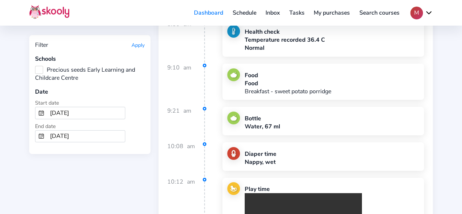
type input "9/1/2024"
click at [57, 137] on input "10/31/2024" at bounding box center [86, 136] width 78 height 12
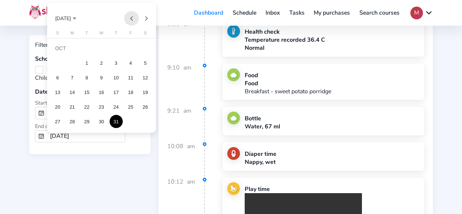
click at [129, 19] on button "Previous month" at bounding box center [131, 18] width 15 height 15
click at [75, 121] on div "30" at bounding box center [72, 121] width 13 height 13
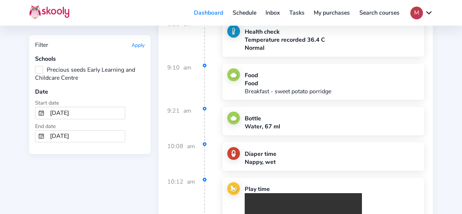
type input "9/30/2024"
click at [141, 45] on button "Apply" at bounding box center [137, 45] width 13 height 7
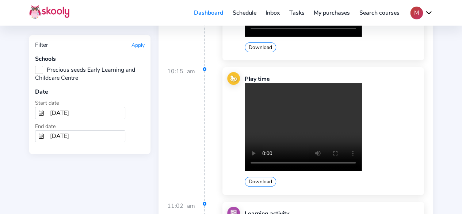
scroll to position [4272, 0]
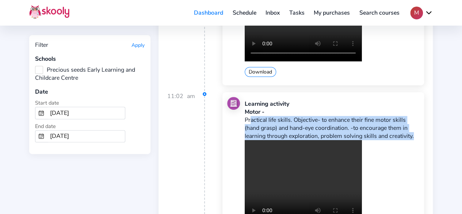
drag, startPoint x: 247, startPoint y: 81, endPoint x: 412, endPoint y: 98, distance: 166.0
click at [412, 116] on p "Practical life skills. Objective- to enhance their fine motor skills (hand gras…" at bounding box center [332, 128] width 175 height 24
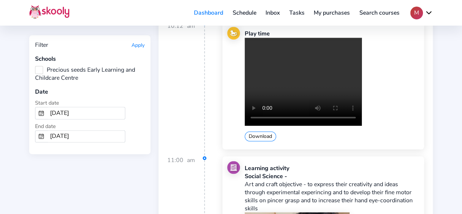
scroll to position [7449, 0]
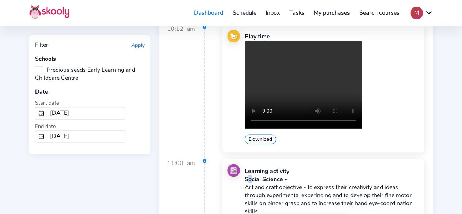
drag, startPoint x: 244, startPoint y: 105, endPoint x: 248, endPoint y: 108, distance: 4.7
click at [248, 175] on div "Social Science -" at bounding box center [332, 179] width 175 height 8
drag, startPoint x: 244, startPoint y: 113, endPoint x: 258, endPoint y: 132, distance: 23.2
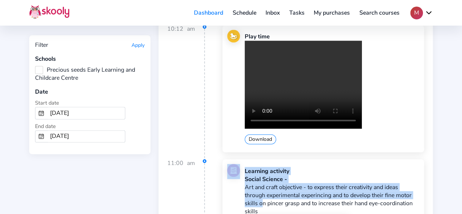
click at [258, 183] on p "Art and craft objective - to express their creativity and ideas through experim…" at bounding box center [332, 199] width 175 height 32
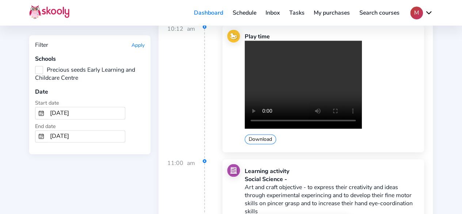
click at [264, 183] on p "Art and craft objective - to express their creativity and ideas through experim…" at bounding box center [332, 199] width 175 height 32
drag, startPoint x: 260, startPoint y: 135, endPoint x: 244, endPoint y: 115, distance: 25.2
click at [245, 183] on p "Art and craft objective - to express their creativity and ideas through experim…" at bounding box center [332, 199] width 175 height 32
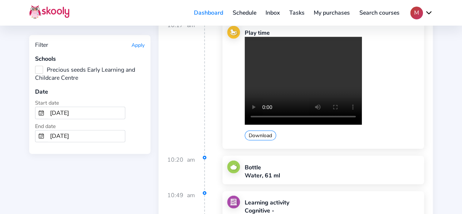
scroll to position [9311, 0]
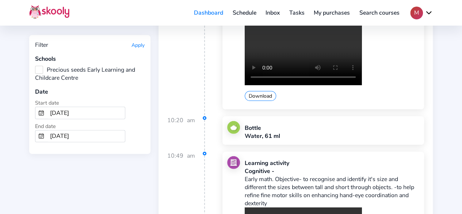
drag, startPoint x: 245, startPoint y: 89, endPoint x: 267, endPoint y: 110, distance: 31.0
click at [267, 175] on p "Early math. Objective- to recognise and identify it's size and different the si…" at bounding box center [332, 191] width 175 height 32
click at [275, 175] on p "Early math. Objective- to recognise and identify it's size and different the si…" at bounding box center [332, 191] width 175 height 32
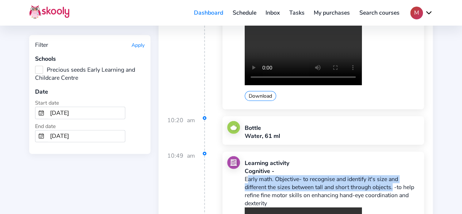
drag, startPoint x: 394, startPoint y: 93, endPoint x: 246, endPoint y: 89, distance: 147.9
click at [246, 175] on p "Early math. Objective- to recognise and identify it's size and different the si…" at bounding box center [332, 191] width 175 height 32
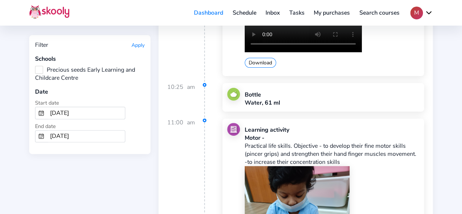
scroll to position [11137, 0]
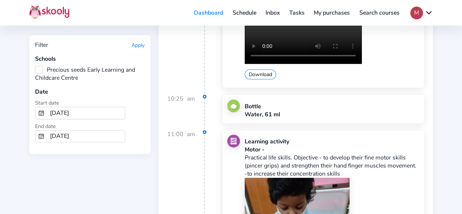
drag, startPoint x: 245, startPoint y: 49, endPoint x: 339, endPoint y: 61, distance: 94.9
click at [340, 153] on p "Practical life skills. Objective - to develop their fine motor skills (pincer g…" at bounding box center [332, 165] width 175 height 24
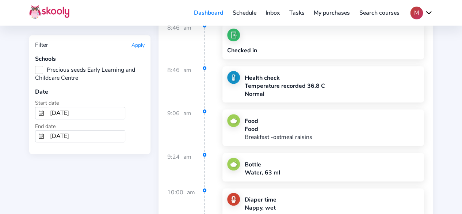
scroll to position [14167, 0]
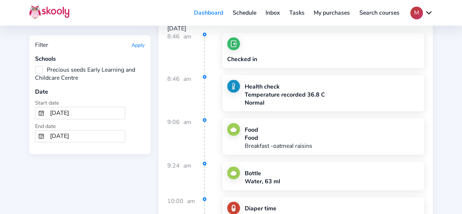
drag, startPoint x: 248, startPoint y: 118, endPoint x: 413, endPoint y: 135, distance: 166.3
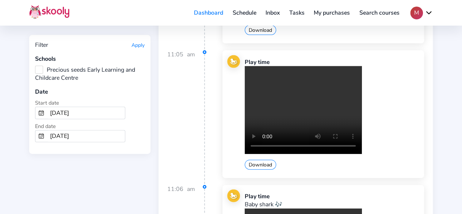
scroll to position [18878, 0]
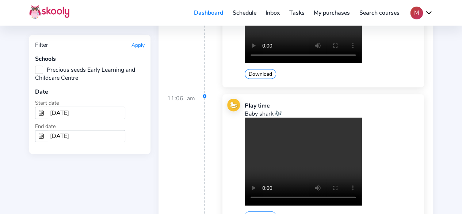
drag, startPoint x: 247, startPoint y: 80, endPoint x: 397, endPoint y: 92, distance: 150.2
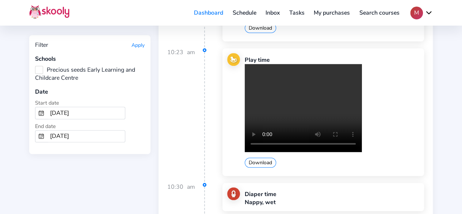
scroll to position [21068, 0]
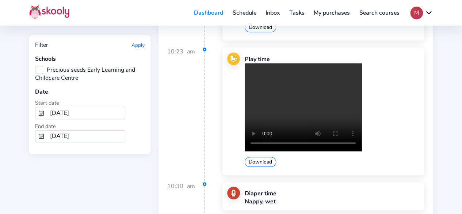
drag, startPoint x: 247, startPoint y: 76, endPoint x: 321, endPoint y: 88, distance: 75.4
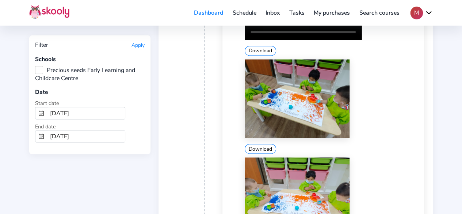
scroll to position [21434, 0]
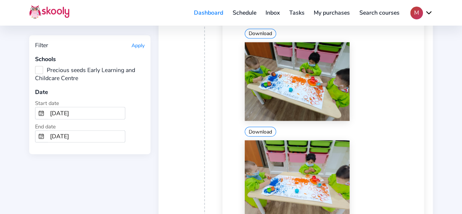
drag, startPoint x: 245, startPoint y: 68, endPoint x: 325, endPoint y: 83, distance: 82.1
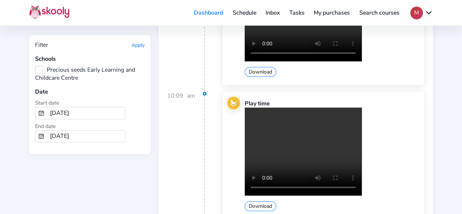
scroll to position [23697, 0]
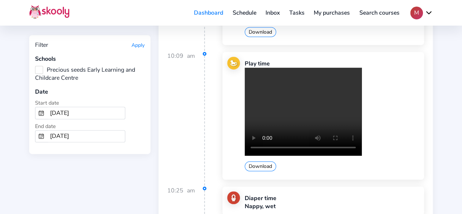
drag, startPoint x: 245, startPoint y: 52, endPoint x: 397, endPoint y: 61, distance: 152.5
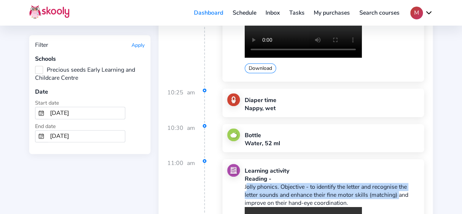
scroll to position [23807, 0]
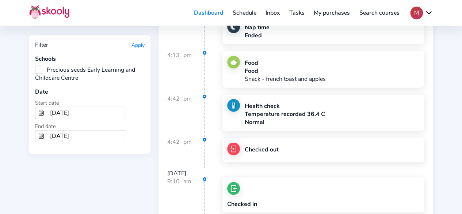
scroll to position [24391, 0]
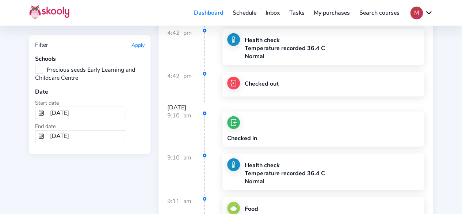
drag, startPoint x: 245, startPoint y: 96, endPoint x: 293, endPoint y: 101, distance: 48.1
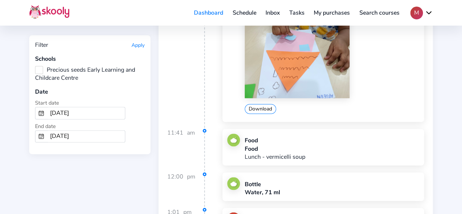
scroll to position [1935, 0]
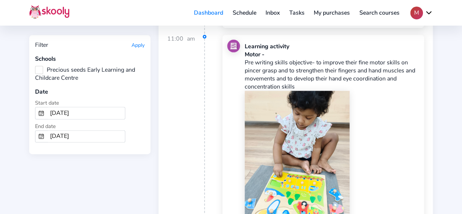
scroll to position [5952, 0]
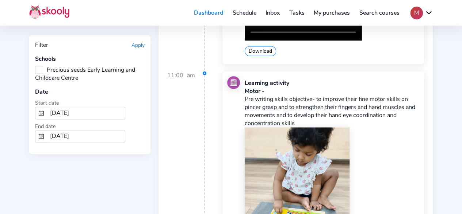
click at [387, 180] on div "Download" at bounding box center [332, 205] width 175 height 156
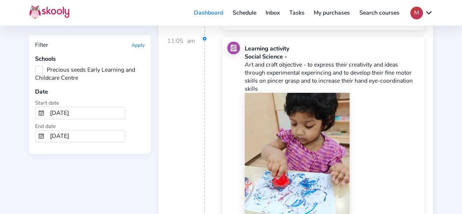
scroll to position [7887, 0]
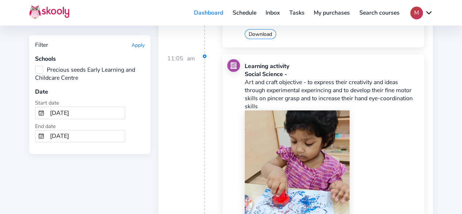
drag, startPoint x: 370, startPoint y: 181, endPoint x: 352, endPoint y: 171, distance: 20.9
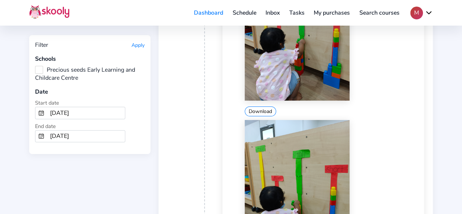
scroll to position [9676, 0]
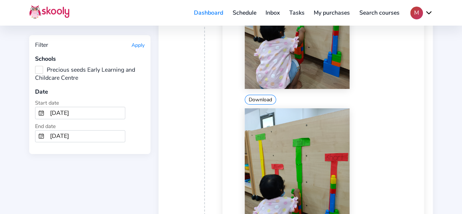
click at [217, 134] on div "10:49 am Learning activity Cognitive - Early math. Objective- to recognise and …" at bounding box center [295, 112] width 257 height 652
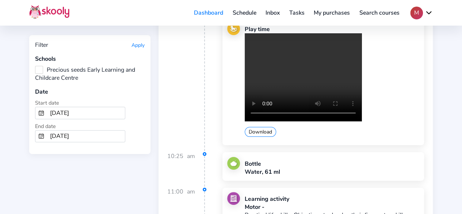
scroll to position [11137, 0]
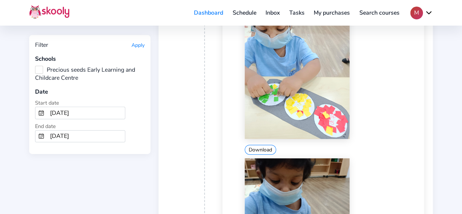
scroll to position [12196, 0]
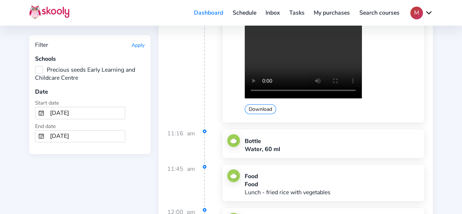
scroll to position [15190, 0]
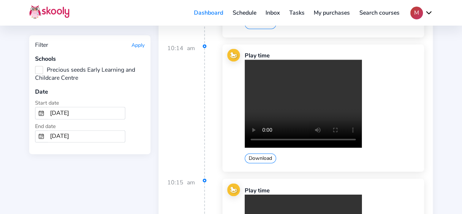
scroll to position [17125, 0]
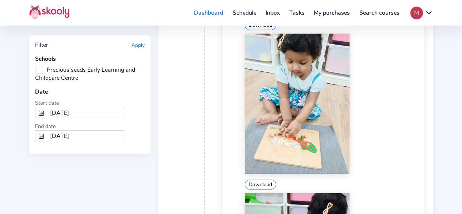
scroll to position [17819, 0]
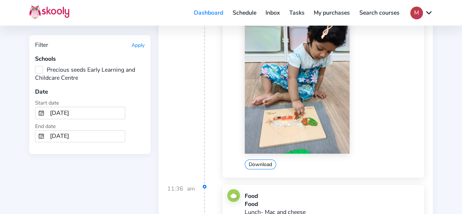
drag, startPoint x: 398, startPoint y: 192, endPoint x: 395, endPoint y: 188, distance: 5.2
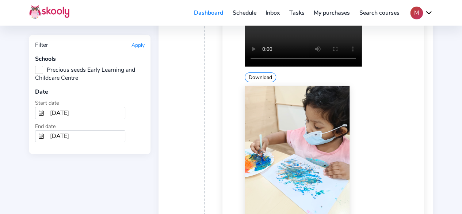
scroll to position [19243, 0]
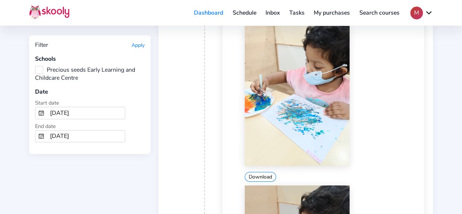
click at [218, 134] on div "11:08 am Learning activity Social Science - Art and craft objective- to express…" at bounding box center [295, 193] width 257 height 644
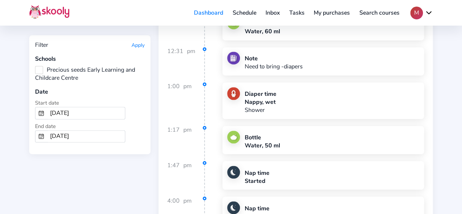
scroll to position [25390, 0]
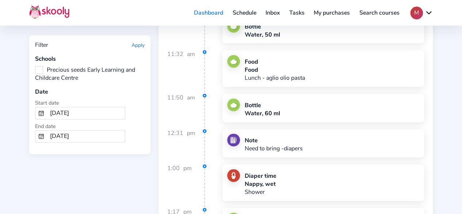
click at [68, 111] on input "9/1/2024" at bounding box center [86, 113] width 78 height 12
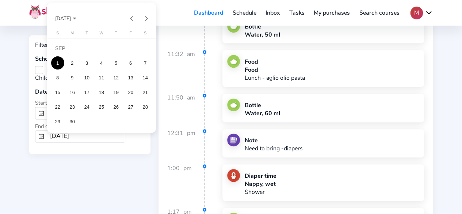
click at [109, 181] on div at bounding box center [231, 107] width 462 height 214
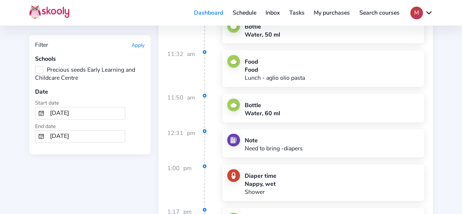
click at [74, 112] on input "9/1/2024" at bounding box center [86, 113] width 78 height 12
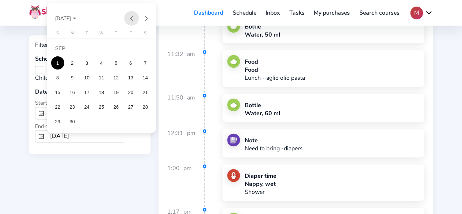
click at [128, 19] on button "Previous month" at bounding box center [131, 18] width 15 height 15
click at [115, 49] on div "1" at bounding box center [116, 48] width 13 height 13
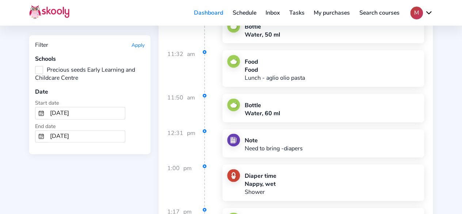
type input "8/1/2024"
click at [73, 135] on input "9/30/2024" at bounding box center [86, 136] width 78 height 12
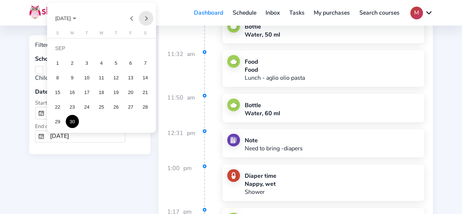
click at [148, 20] on button "Next month" at bounding box center [146, 18] width 15 height 15
click at [131, 17] on button "Previous month" at bounding box center [131, 18] width 15 height 15
click at [142, 107] on div "31" at bounding box center [145, 106] width 13 height 13
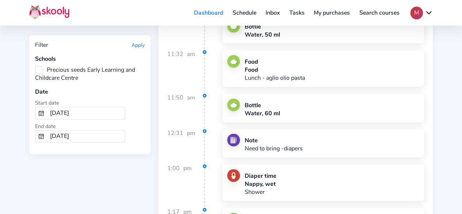
type input "8/31/2024"
click at [141, 44] on button "Apply" at bounding box center [137, 45] width 13 height 7
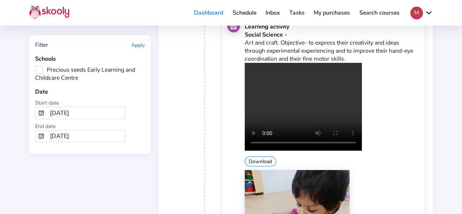
scroll to position [940, 0]
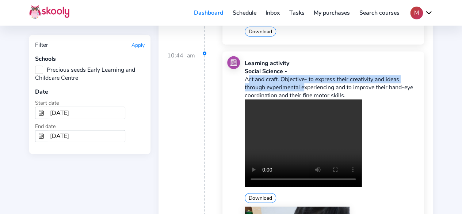
drag, startPoint x: 244, startPoint y: 75, endPoint x: 303, endPoint y: 77, distance: 58.8
click at [303, 77] on p "Art and craft. Objective- to express their creativity and ideas through experim…" at bounding box center [332, 87] width 175 height 24
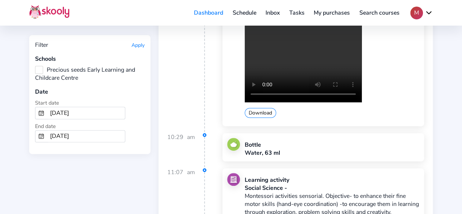
scroll to position [2985, 0]
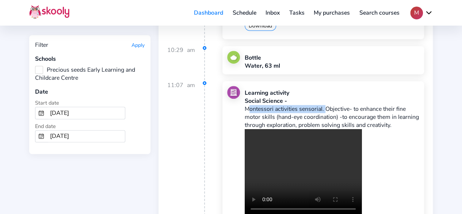
drag, startPoint x: 245, startPoint y: 81, endPoint x: 323, endPoint y: 77, distance: 78.6
click at [323, 105] on p "Montessori activities sensorial. Objective- to enhance their fine motor skills …" at bounding box center [332, 117] width 175 height 24
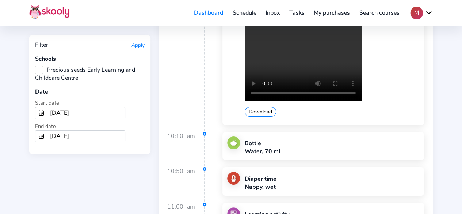
scroll to position [4226, 0]
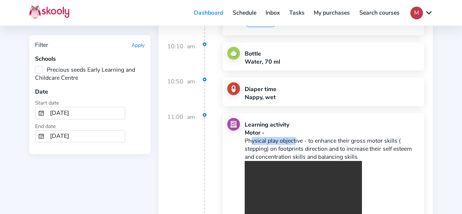
drag, startPoint x: 246, startPoint y: 99, endPoint x: 293, endPoint y: 94, distance: 47.0
click at [293, 137] on p "Physical play objective - to enhance their gross motor skills ( stepping) on fo…" at bounding box center [332, 149] width 175 height 24
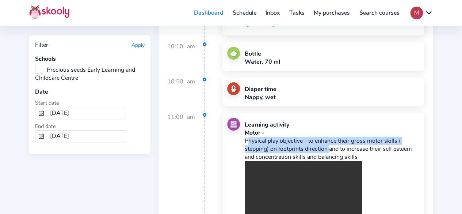
drag, startPoint x: 328, startPoint y: 105, endPoint x: 245, endPoint y: 98, distance: 82.4
click at [245, 137] on p "Physical play objective - to enhance their gross motor skills ( stepping) on fo…" at bounding box center [332, 149] width 175 height 24
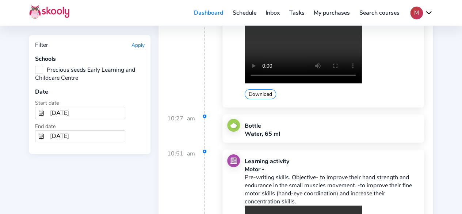
scroll to position [5504, 0]
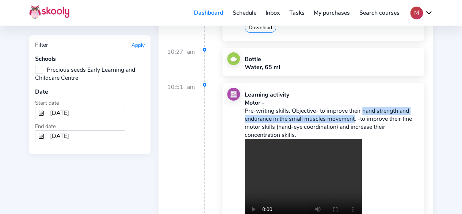
drag, startPoint x: 352, startPoint y: 60, endPoint x: 357, endPoint y: 50, distance: 10.5
click at [360, 107] on p "Pre-writing skills. Objective- to improve their hand strength and endurance in …" at bounding box center [332, 123] width 175 height 32
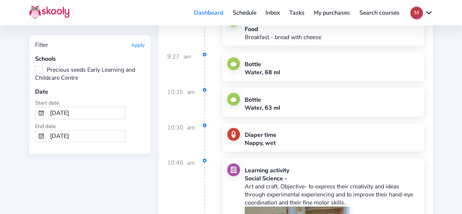
scroll to position [6454, 0]
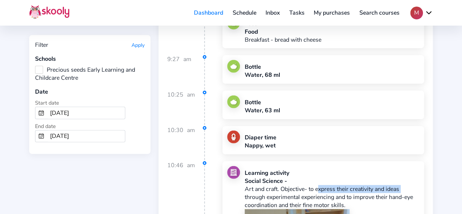
drag, startPoint x: 318, startPoint y: 119, endPoint x: 402, endPoint y: 120, distance: 83.6
click at [402, 185] on p "Art and craft. Objective- to express their creativity and ideas through experim…" at bounding box center [332, 197] width 175 height 24
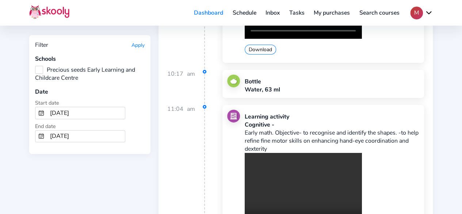
scroll to position [8097, 0]
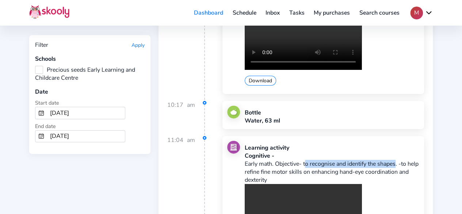
drag, startPoint x: 393, startPoint y: 80, endPoint x: 304, endPoint y: 80, distance: 88.7
click at [304, 160] on p "Early math. Objective- to recognise and identify the shapes. -to help refine fi…" at bounding box center [332, 172] width 175 height 24
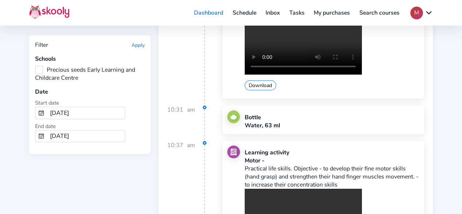
scroll to position [9338, 0]
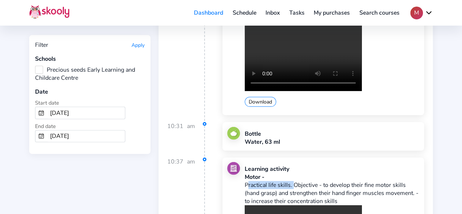
drag, startPoint x: 247, startPoint y: 89, endPoint x: 291, endPoint y: 89, distance: 43.8
click at [291, 181] on p "Practical life skills. Objective - to develop their fine motor skills (hand gra…" at bounding box center [332, 193] width 175 height 24
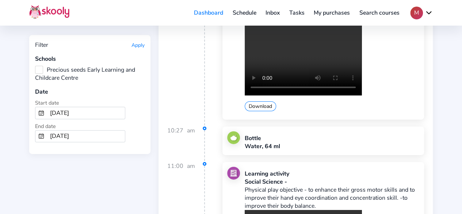
scroll to position [10835, 0]
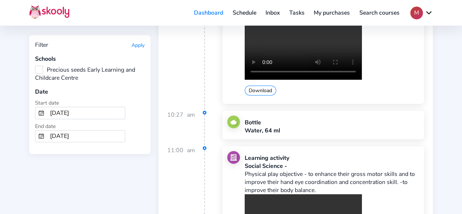
drag, startPoint x: 319, startPoint y: 129, endPoint x: 445, endPoint y: 76, distance: 136.2
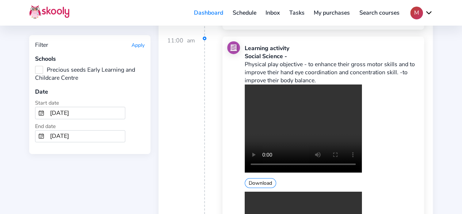
scroll to position [10908, 0]
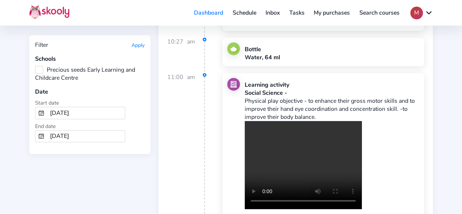
drag, startPoint x: 307, startPoint y: 58, endPoint x: 204, endPoint y: 109, distance: 114.3
click at [204, 109] on div "11:00 am" at bounding box center [186, 209] width 38 height 272
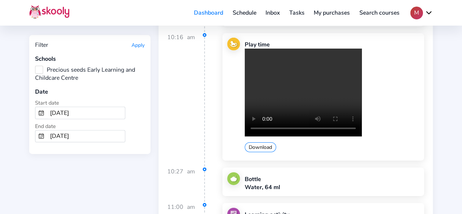
scroll to position [10762, 0]
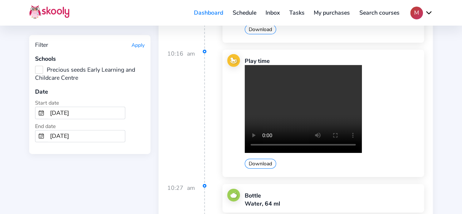
drag, startPoint x: 245, startPoint y: 134, endPoint x: 275, endPoint y: 137, distance: 30.1
drag, startPoint x: 314, startPoint y: 151, endPoint x: 280, endPoint y: 153, distance: 33.7
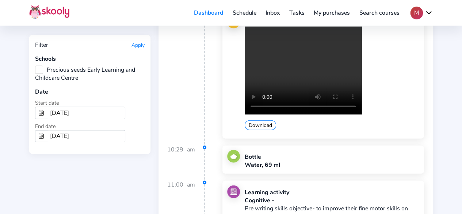
scroll to position [11894, 0]
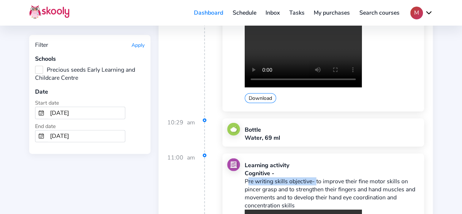
drag, startPoint x: 246, startPoint y: 57, endPoint x: 315, endPoint y: 56, distance: 69.0
click at [315, 177] on p "Pre writing skills objective- to improve their fine motor skills on pincer gras…" at bounding box center [332, 193] width 175 height 32
click at [296, 177] on p "Pre writing skills objective- to improve their fine motor skills on pincer gras…" at bounding box center [332, 193] width 175 height 32
drag, startPoint x: 294, startPoint y: 78, endPoint x: 245, endPoint y: 57, distance: 54.1
click at [245, 177] on p "Pre writing skills objective- to improve their fine motor skills on pincer gras…" at bounding box center [332, 193] width 175 height 32
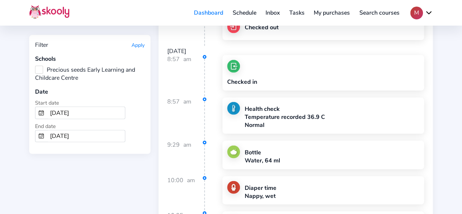
scroll to position [15911, 0]
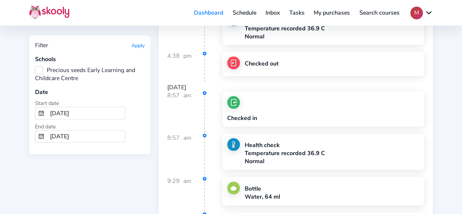
drag, startPoint x: 413, startPoint y: 150, endPoint x: 245, endPoint y: 149, distance: 168.3
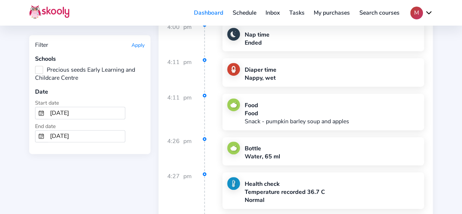
scroll to position [19672, 0]
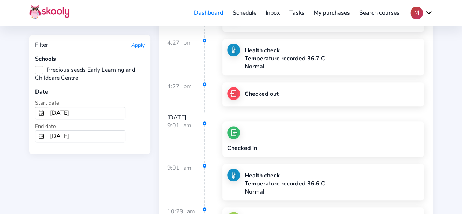
drag, startPoint x: 248, startPoint y: 58, endPoint x: 281, endPoint y: 76, distance: 37.9
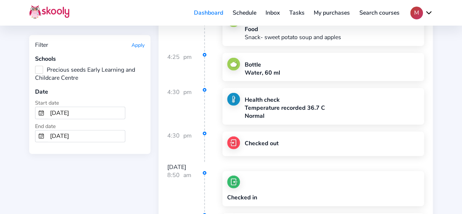
scroll to position [23177, 0]
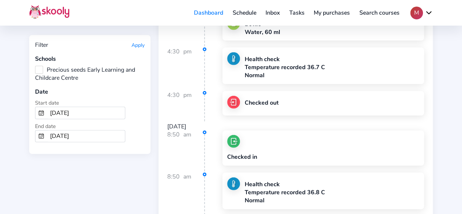
drag, startPoint x: 246, startPoint y: 101, endPoint x: 351, endPoint y: 108, distance: 105.0
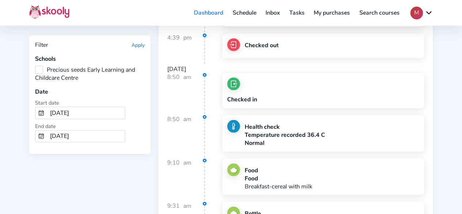
scroll to position [24455, 0]
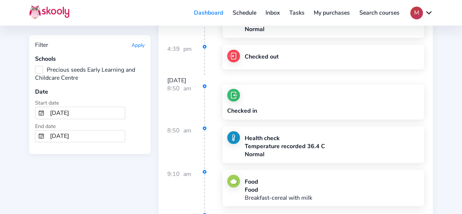
drag, startPoint x: 244, startPoint y: 77, endPoint x: 318, endPoint y: 81, distance: 74.2
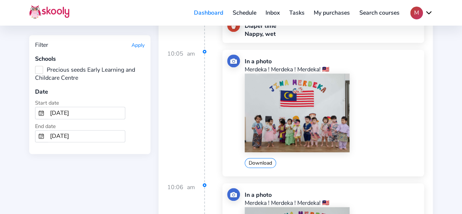
scroll to position [329, 0]
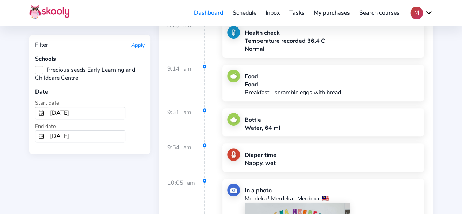
scroll to position [292, 0]
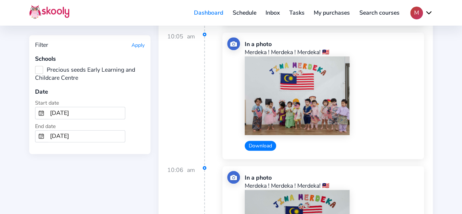
click at [268, 142] on button "Download" at bounding box center [260, 146] width 31 height 10
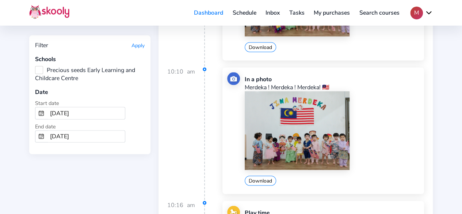
scroll to position [730, 0]
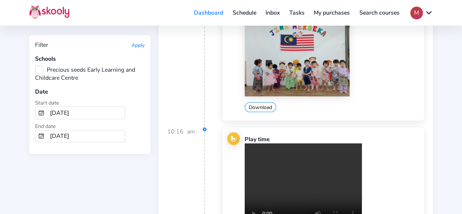
drag, startPoint x: 293, startPoint y: 133, endPoint x: 265, endPoint y: 165, distance: 42.5
drag, startPoint x: 265, startPoint y: 165, endPoint x: 264, endPoint y: 180, distance: 14.4
drag, startPoint x: 264, startPoint y: 180, endPoint x: 379, endPoint y: 129, distance: 126.2
click at [379, 132] on div "Play time Your browser does not support the video tag. Download" at bounding box center [323, 191] width 192 height 118
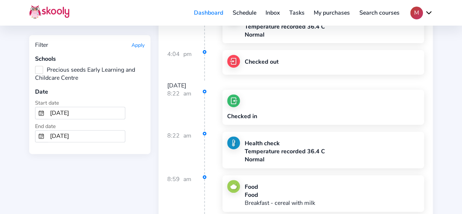
scroll to position [1497, 0]
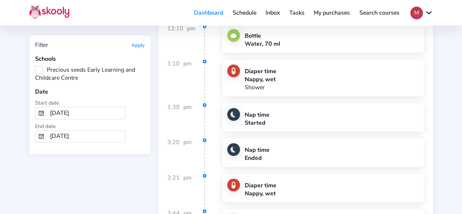
scroll to position [4564, 0]
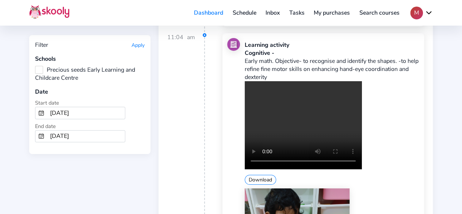
scroll to position [8252, 0]
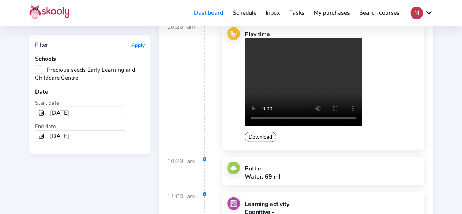
scroll to position [11867, 0]
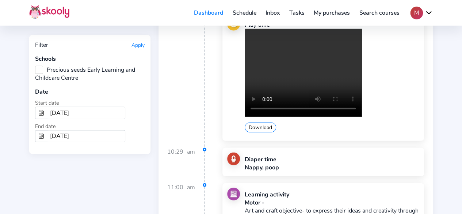
scroll to position [13401, 0]
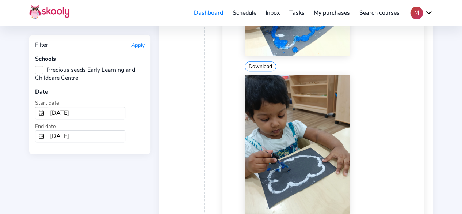
scroll to position [23953, 0]
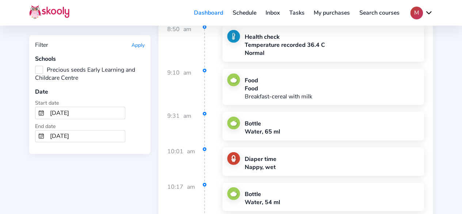
scroll to position [24420, 0]
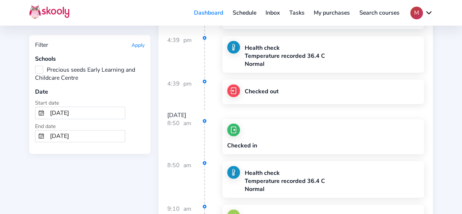
click at [77, 113] on input "8/1/2024" at bounding box center [86, 113] width 78 height 12
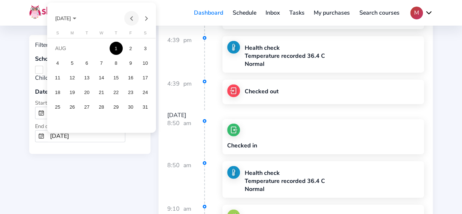
click at [131, 16] on button "Previous month" at bounding box center [131, 18] width 15 height 15
click at [71, 62] on div "1" at bounding box center [72, 62] width 13 height 13
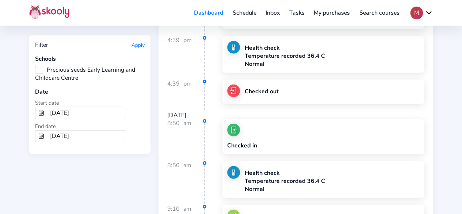
type input "7/1/2024"
click at [83, 133] on input "8/31/2024" at bounding box center [86, 136] width 78 height 12
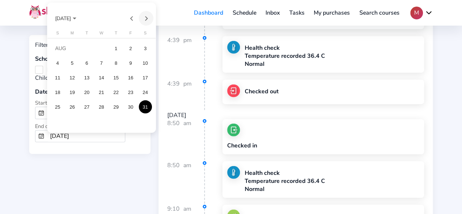
click at [145, 20] on button "Next month" at bounding box center [146, 18] width 15 height 15
click at [133, 19] on button "Previous month" at bounding box center [131, 18] width 15 height 15
click at [102, 122] on div "31" at bounding box center [101, 121] width 13 height 13
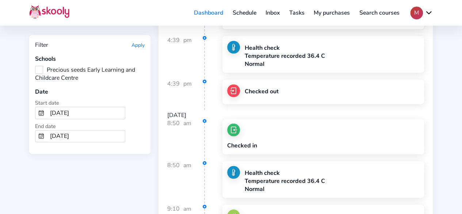
type input "7/31/2024"
click at [139, 41] on div "Filter Apply Schools Precious seeds Early Learning and Childcare Centre Date St…" at bounding box center [89, 94] width 121 height 119
click at [135, 45] on button "Apply" at bounding box center [137, 45] width 13 height 7
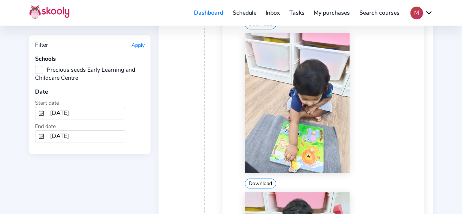
scroll to position [8532, 0]
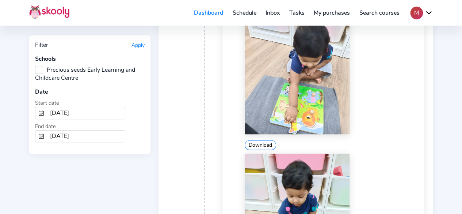
drag, startPoint x: 246, startPoint y: 112, endPoint x: 340, endPoint y: 136, distance: 96.4
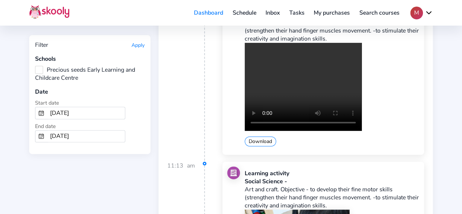
scroll to position [9761, 0]
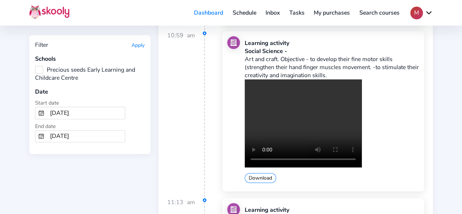
drag, startPoint x: 246, startPoint y: 92, endPoint x: 339, endPoint y: 116, distance: 95.9
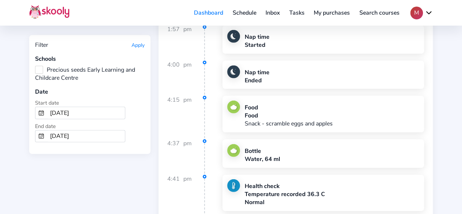
scroll to position [13555, 0]
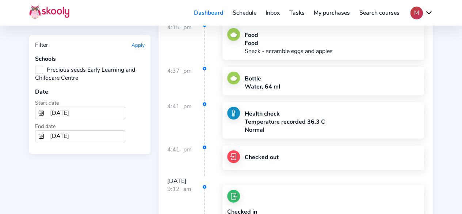
drag, startPoint x: 245, startPoint y: 68, endPoint x: 279, endPoint y: 85, distance: 38.2
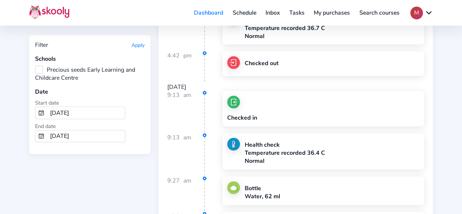
scroll to position [14601, 0]
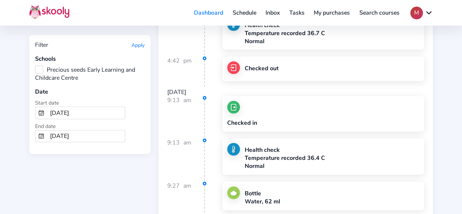
drag, startPoint x: 245, startPoint y: 110, endPoint x: 279, endPoint y: 124, distance: 36.3
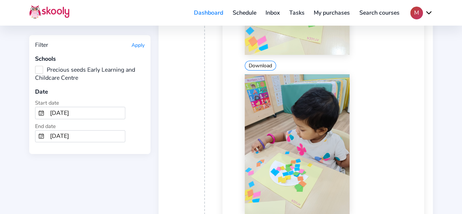
scroll to position [15324, 0]
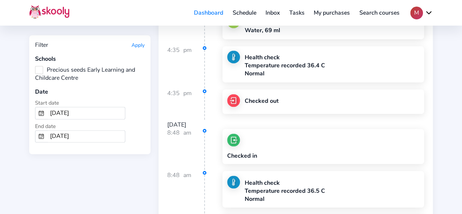
scroll to position [3505, 0]
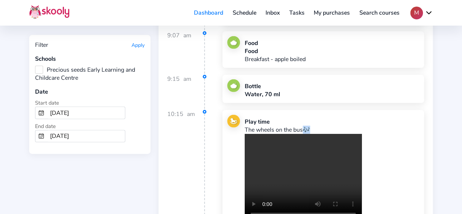
drag, startPoint x: 320, startPoint y: 124, endPoint x: 302, endPoint y: 91, distance: 37.6
click at [302, 126] on p "The wheels on the bus🎶" at bounding box center [303, 130] width 117 height 8
drag, startPoint x: 246, startPoint y: 90, endPoint x: 301, endPoint y: 90, distance: 54.8
click at [301, 126] on p "The wheels on the bus🎶" at bounding box center [303, 130] width 117 height 8
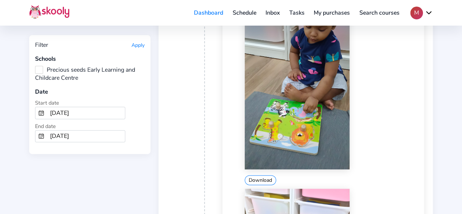
scroll to position [8325, 0]
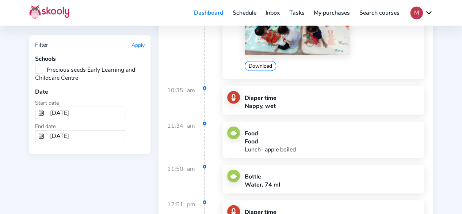
scroll to position [9128, 0]
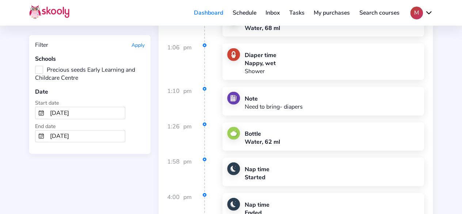
scroll to position [10662, 0]
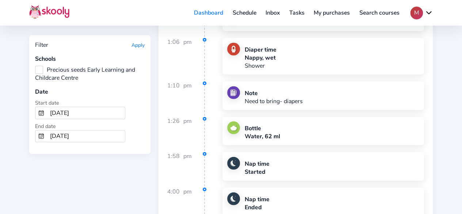
drag, startPoint x: 442, startPoint y: 173, endPoint x: 439, endPoint y: 171, distance: 3.9
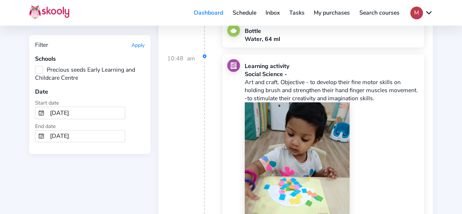
scroll to position [14861, 0]
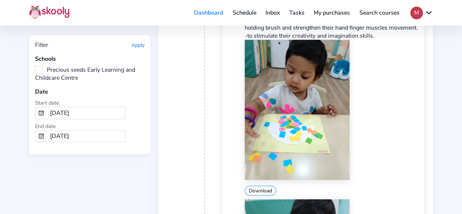
drag, startPoint x: 341, startPoint y: 94, endPoint x: 290, endPoint y: 106, distance: 52.2
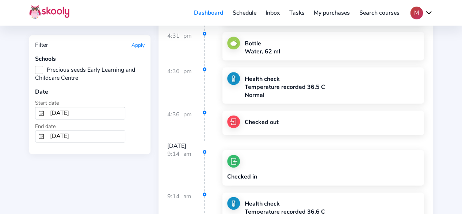
scroll to position [15810, 0]
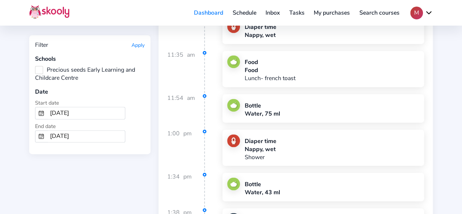
scroll to position [21335, 0]
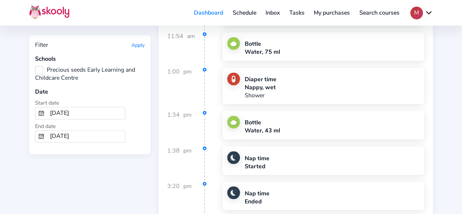
click at [68, 110] on input "7/1/2024" at bounding box center [86, 113] width 78 height 12
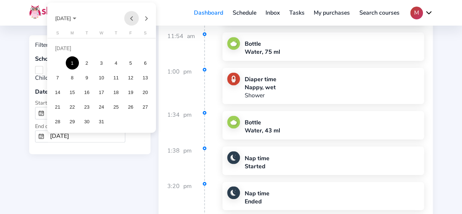
click at [133, 17] on button "Previous month" at bounding box center [131, 18] width 15 height 15
click at [144, 50] on div "1" at bounding box center [145, 48] width 13 height 13
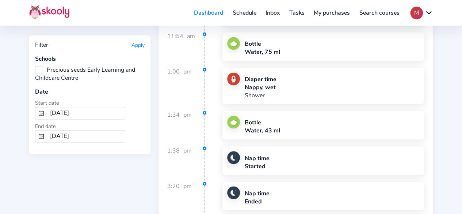
type input "6/1/2024"
click at [67, 135] on input "7/31/2024" at bounding box center [86, 136] width 78 height 12
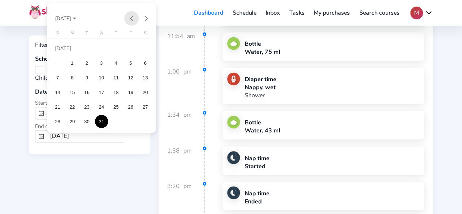
click at [131, 19] on button "Previous month" at bounding box center [131, 18] width 15 height 15
click at [59, 124] on div "30" at bounding box center [57, 121] width 13 height 13
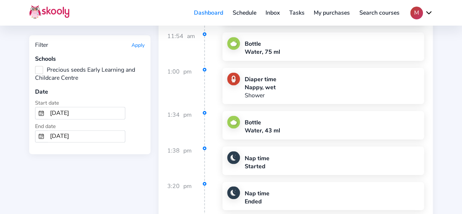
type input "6/30/2024"
click at [141, 47] on button "Apply" at bounding box center [137, 45] width 13 height 7
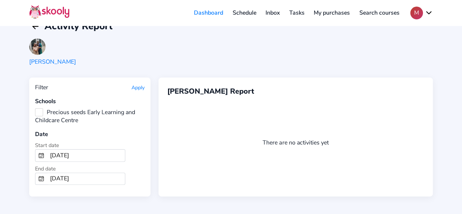
scroll to position [12, 0]
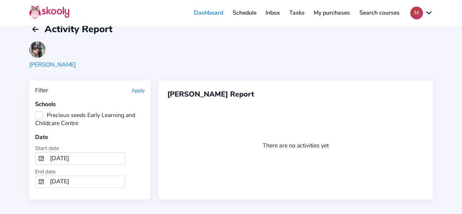
click at [78, 158] on input "6/1/2024" at bounding box center [86, 158] width 78 height 12
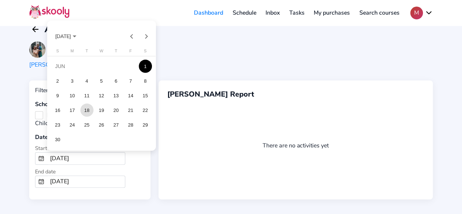
click at [89, 111] on div "18" at bounding box center [86, 109] width 13 height 13
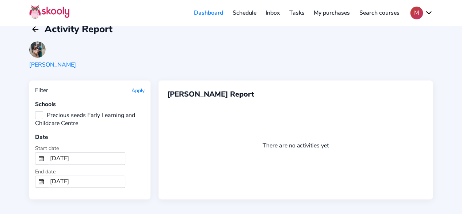
click at [134, 89] on button "Apply" at bounding box center [137, 90] width 13 height 7
click at [139, 89] on button "Apply" at bounding box center [137, 90] width 13 height 7
click at [72, 155] on input "6/18/2024" at bounding box center [86, 158] width 78 height 12
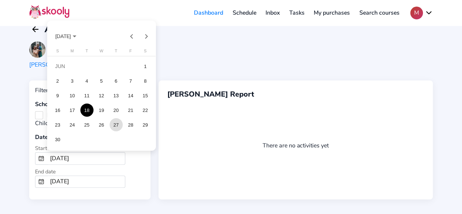
click at [118, 123] on div "27" at bounding box center [116, 124] width 13 height 13
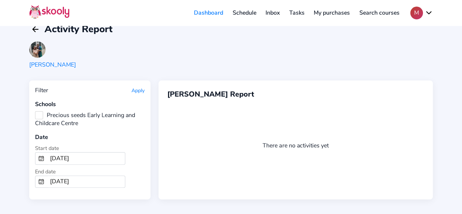
type input "6/27/2024"
click at [139, 93] on div "Apply" at bounding box center [137, 90] width 13 height 8
